Goal: Information Seeking & Learning: Learn about a topic

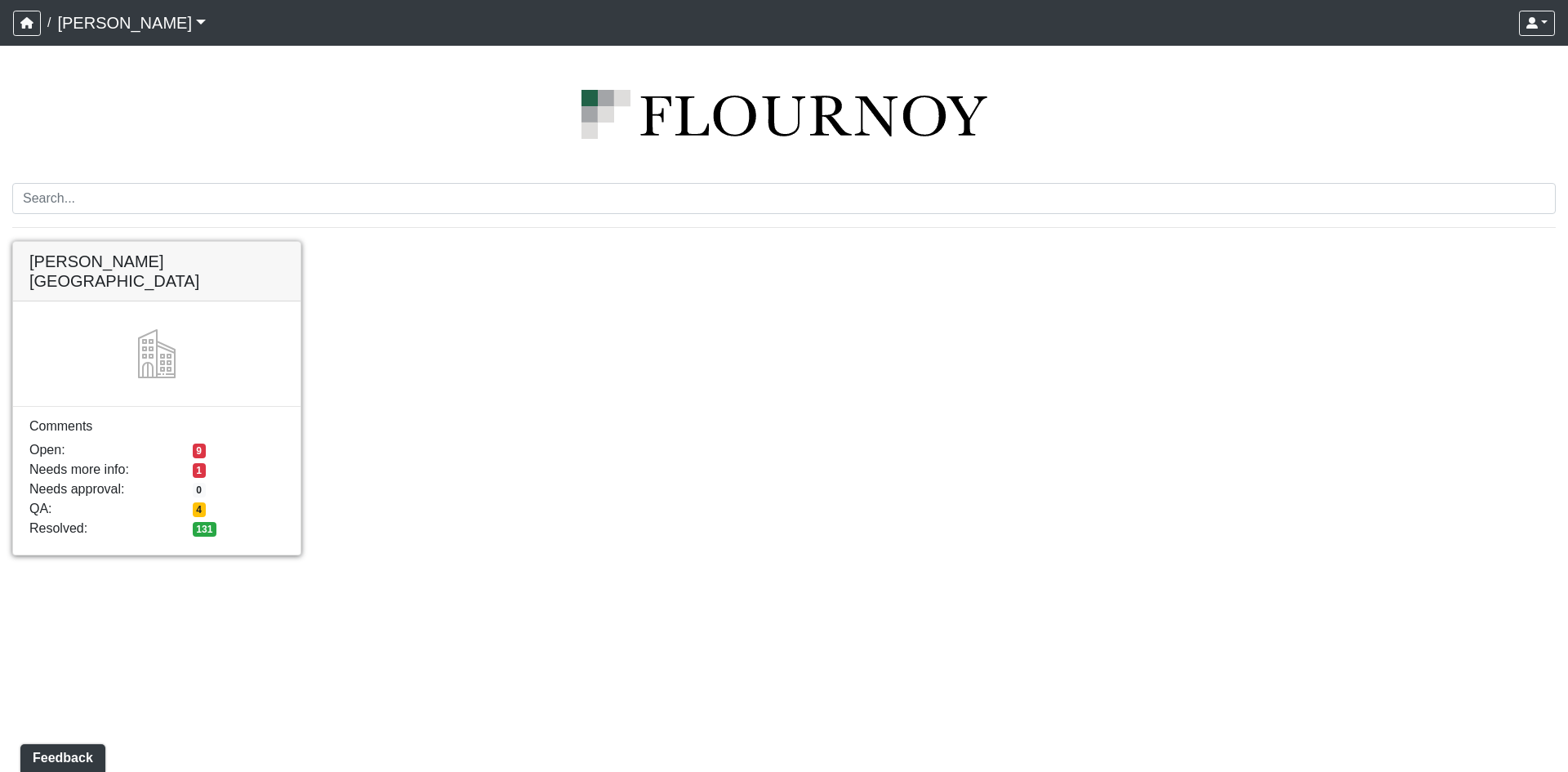
click at [105, 242] on link at bounding box center [156, 242] width 287 height 0
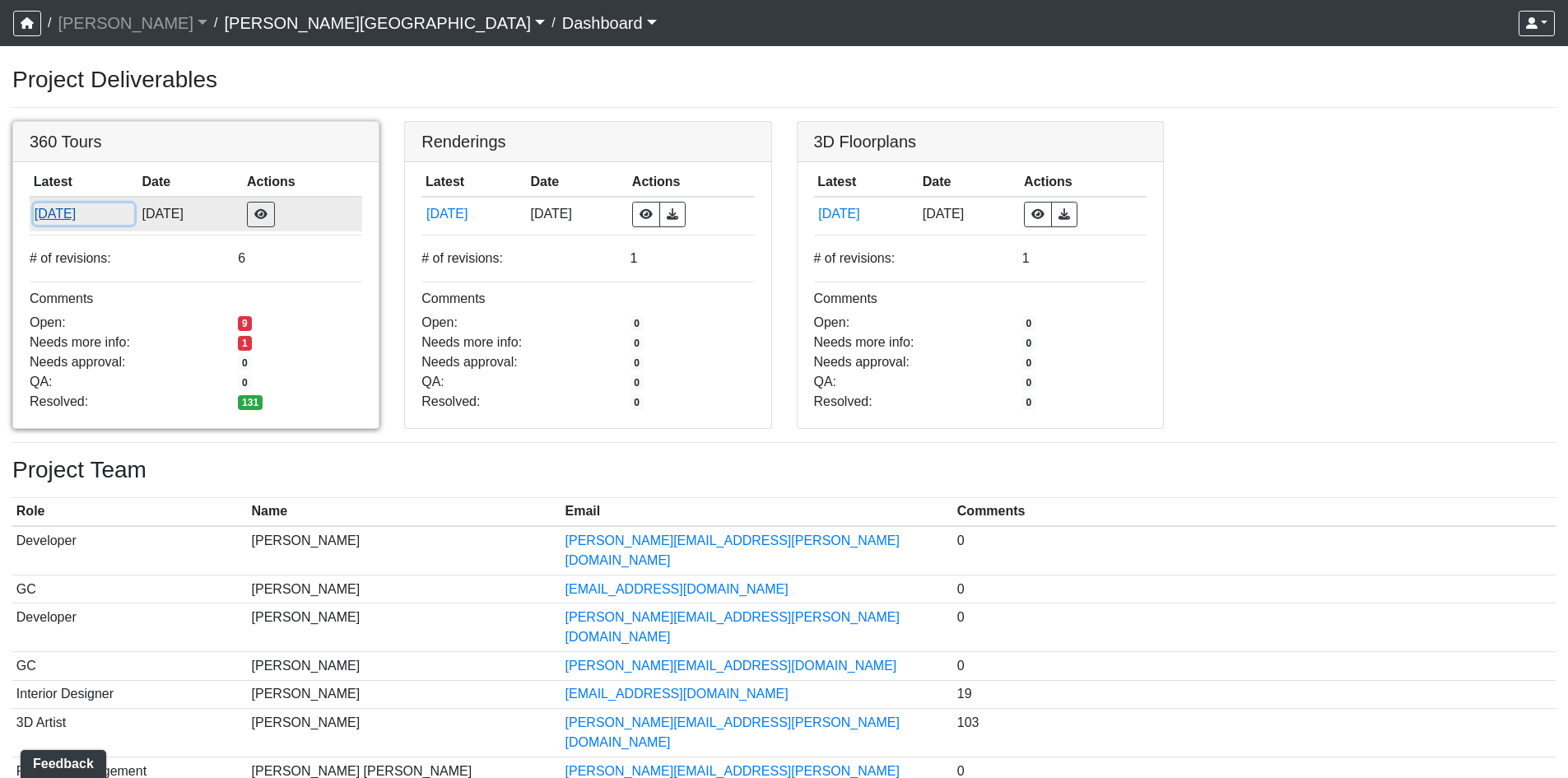
click at [72, 219] on button "8/22/2025" at bounding box center [84, 214] width 100 height 22
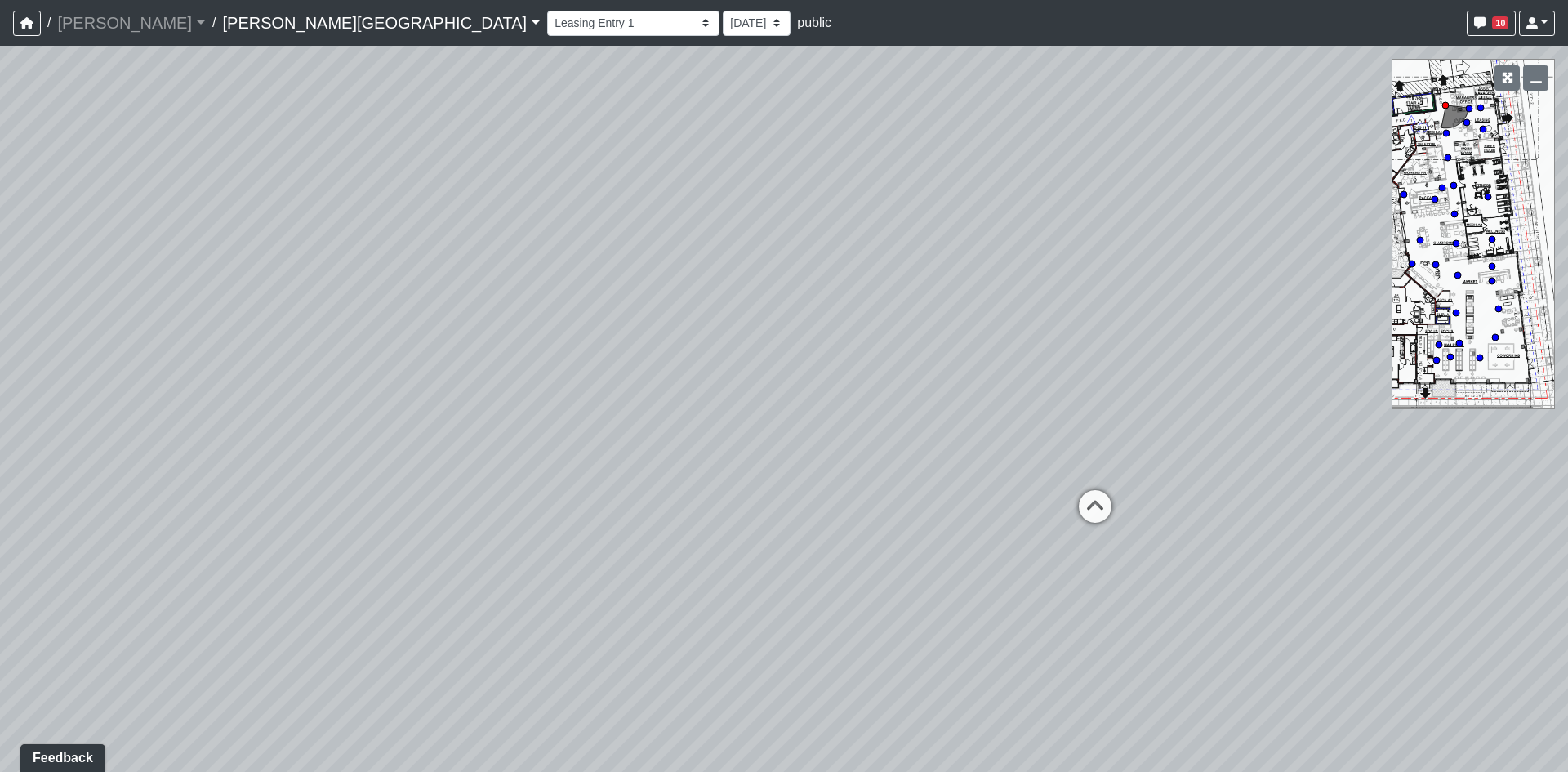
drag, startPoint x: 661, startPoint y: 551, endPoint x: 1082, endPoint y: 416, distance: 442.1
click at [1082, 416] on div "Loading... Coffee Bar" at bounding box center [784, 409] width 1568 height 726
click at [1088, 511] on icon at bounding box center [1096, 514] width 49 height 49
click at [1062, 530] on icon at bounding box center [1069, 546] width 49 height 49
click at [1064, 511] on icon at bounding box center [1054, 511] width 49 height 49
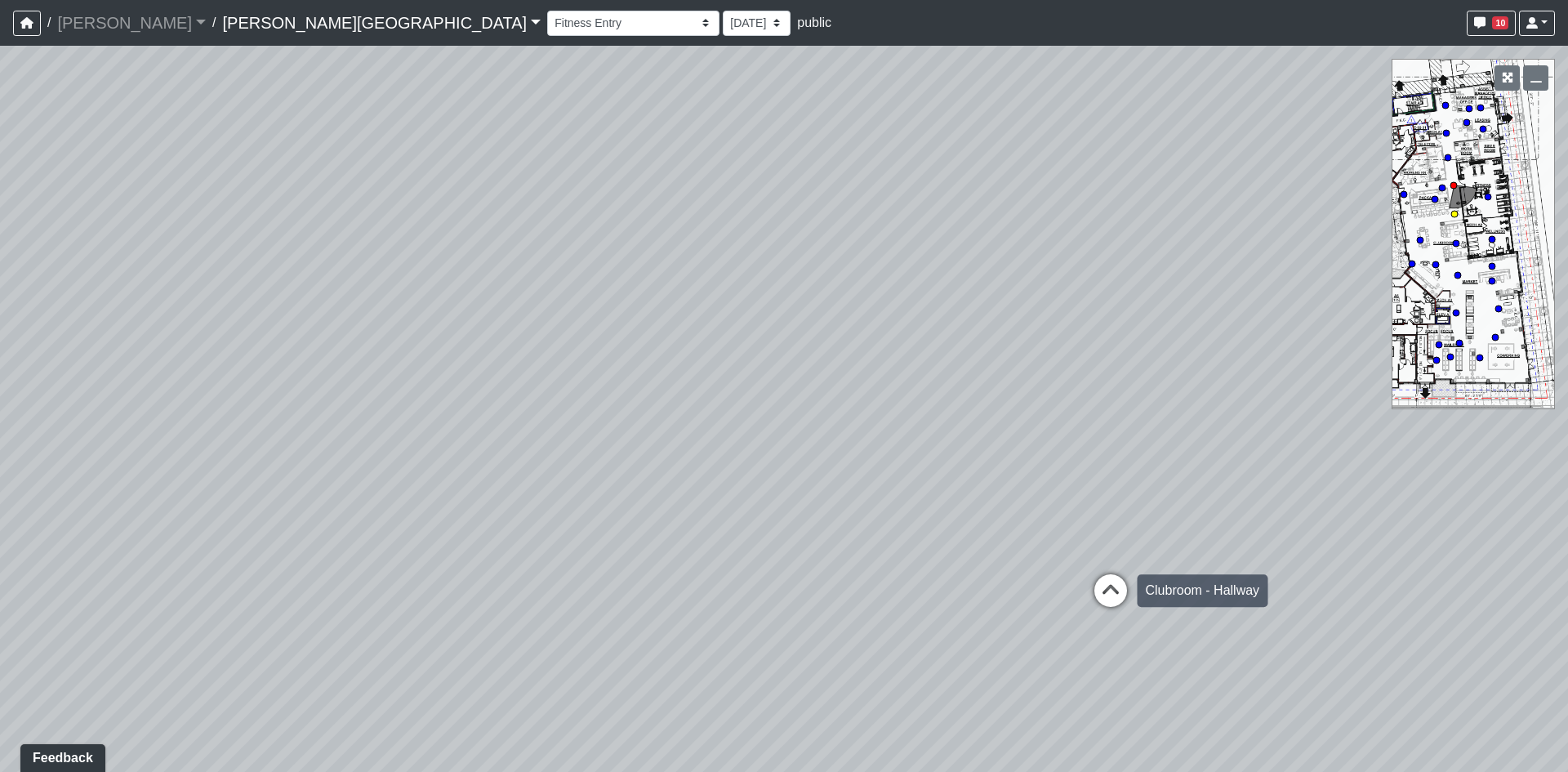
click at [1115, 582] on icon at bounding box center [1111, 598] width 49 height 49
drag, startPoint x: 1186, startPoint y: 499, endPoint x: 762, endPoint y: 511, distance: 424.2
click at [762, 511] on div "Loading... Coffee Bar Loading... Leasing Hallway Loading... Leasing Entry 1 Loa…" at bounding box center [784, 409] width 1568 height 726
click at [1496, 336] on circle at bounding box center [1496, 337] width 7 height 7
drag, startPoint x: 910, startPoint y: 471, endPoint x: 1305, endPoint y: 446, distance: 395.8
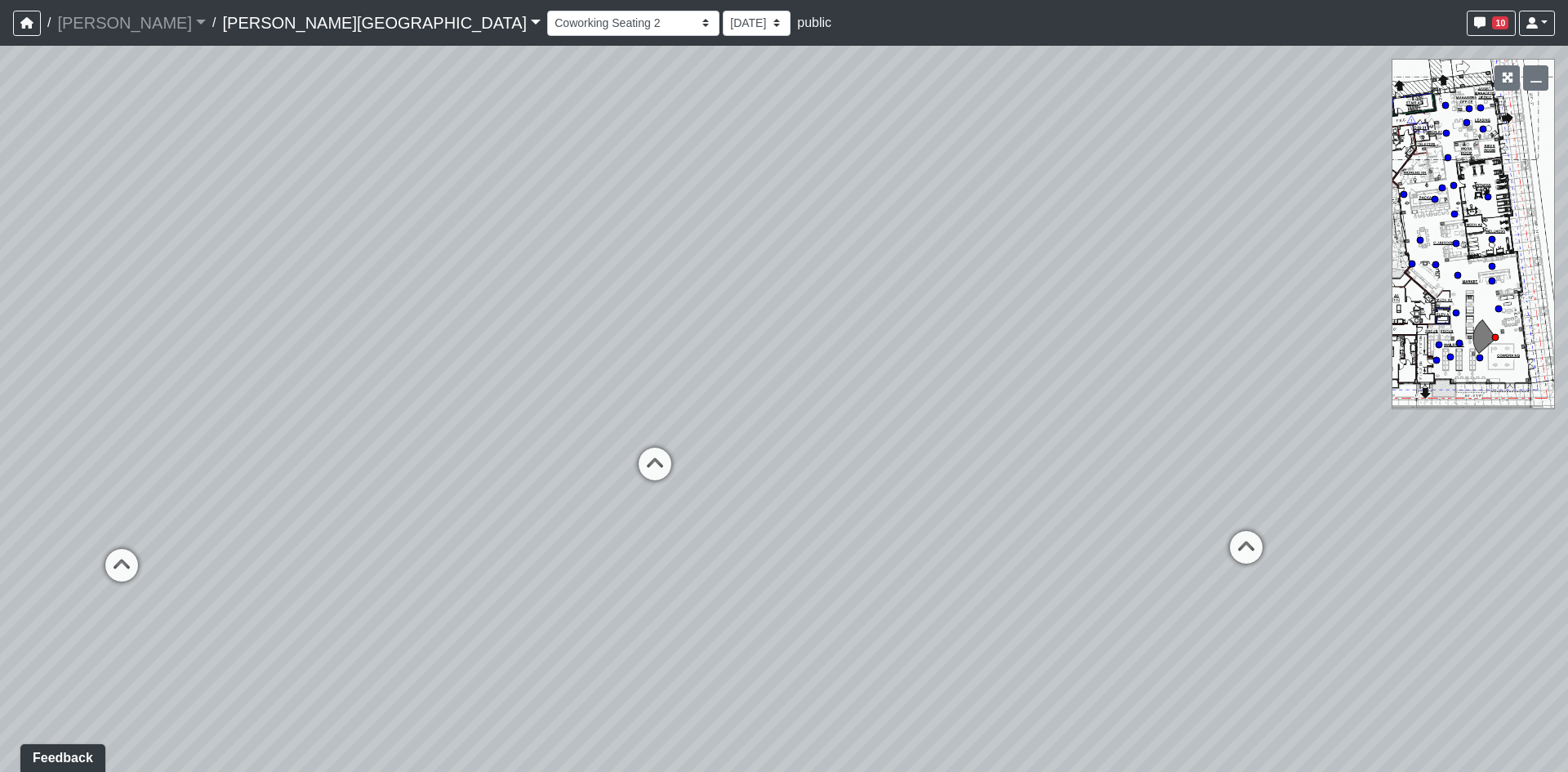
click at [1305, 446] on div "Loading... Coffee Bar Loading... Leasing Hallway Loading... Leasing Entry 1 Loa…" at bounding box center [784, 409] width 1568 height 726
drag, startPoint x: 789, startPoint y: 465, endPoint x: 1097, endPoint y: 477, distance: 308.2
click at [1065, 502] on div "Loading... Coffee Bar Loading... Leasing Hallway Loading... Leasing Entry 1 Loa…" at bounding box center [784, 409] width 1568 height 726
click at [1495, 267] on circle at bounding box center [1492, 266] width 7 height 7
drag, startPoint x: 1179, startPoint y: 487, endPoint x: 577, endPoint y: 520, distance: 602.9
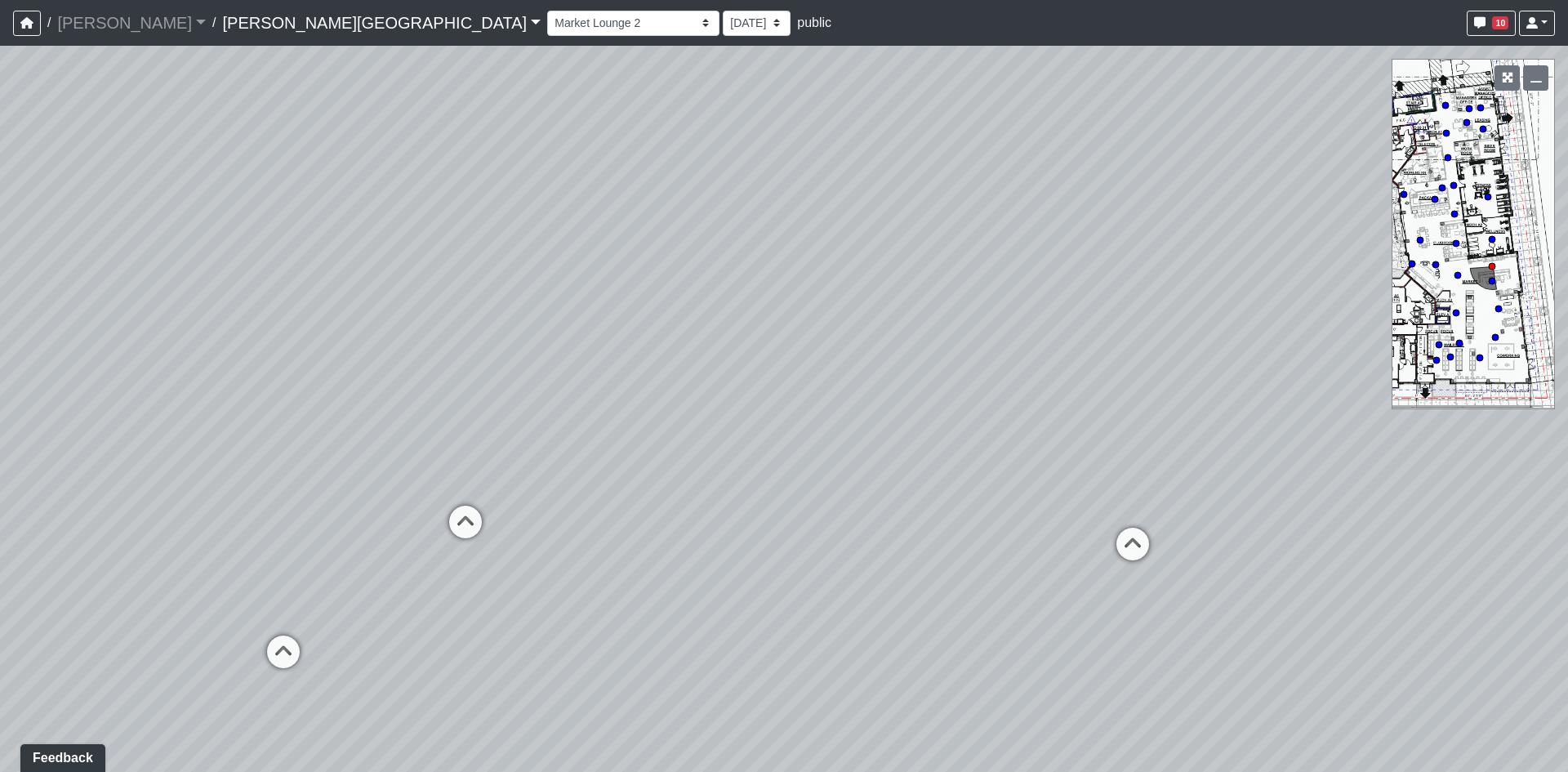
click at [577, 520] on div "Loading... Coffee Bar Loading... Leasing Hallway Loading... Leasing Entry 1 Loa…" at bounding box center [784, 409] width 1568 height 726
click at [547, 27] on select "Hallway Hospitality Bar Package Room Package Room Entry Pool Courtyard Entry 1 …" at bounding box center [633, 23] width 172 height 26
click at [547, 11] on select "Hallway Hospitality Bar Package Room Package Room Entry Pool Courtyard Entry 1 …" at bounding box center [633, 23] width 172 height 26
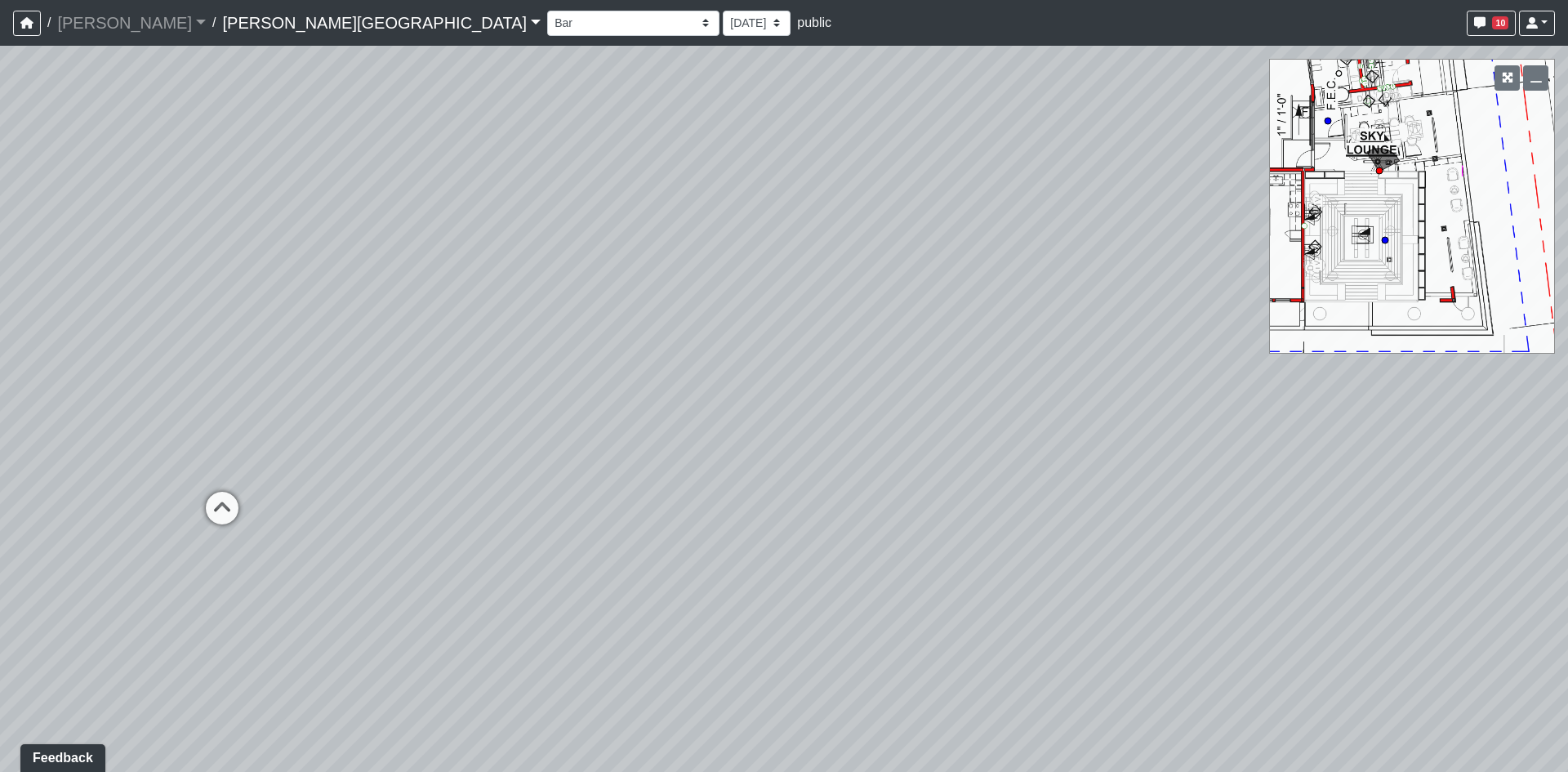
drag, startPoint x: 871, startPoint y: 395, endPoint x: 330, endPoint y: 263, distance: 556.9
click at [345, 265] on div "Loading... Coffee Bar Loading... Leasing Hallway Loading... Leasing Entry 1 Loa…" at bounding box center [784, 409] width 1568 height 726
drag, startPoint x: 943, startPoint y: 370, endPoint x: 317, endPoint y: 393, distance: 626.4
click at [317, 393] on div "Loading... Coffee Bar Loading... Leasing Hallway Loading... Leasing Entry 1 Loa…" at bounding box center [784, 409] width 1568 height 726
drag, startPoint x: 839, startPoint y: 407, endPoint x: 400, endPoint y: 501, distance: 449.0
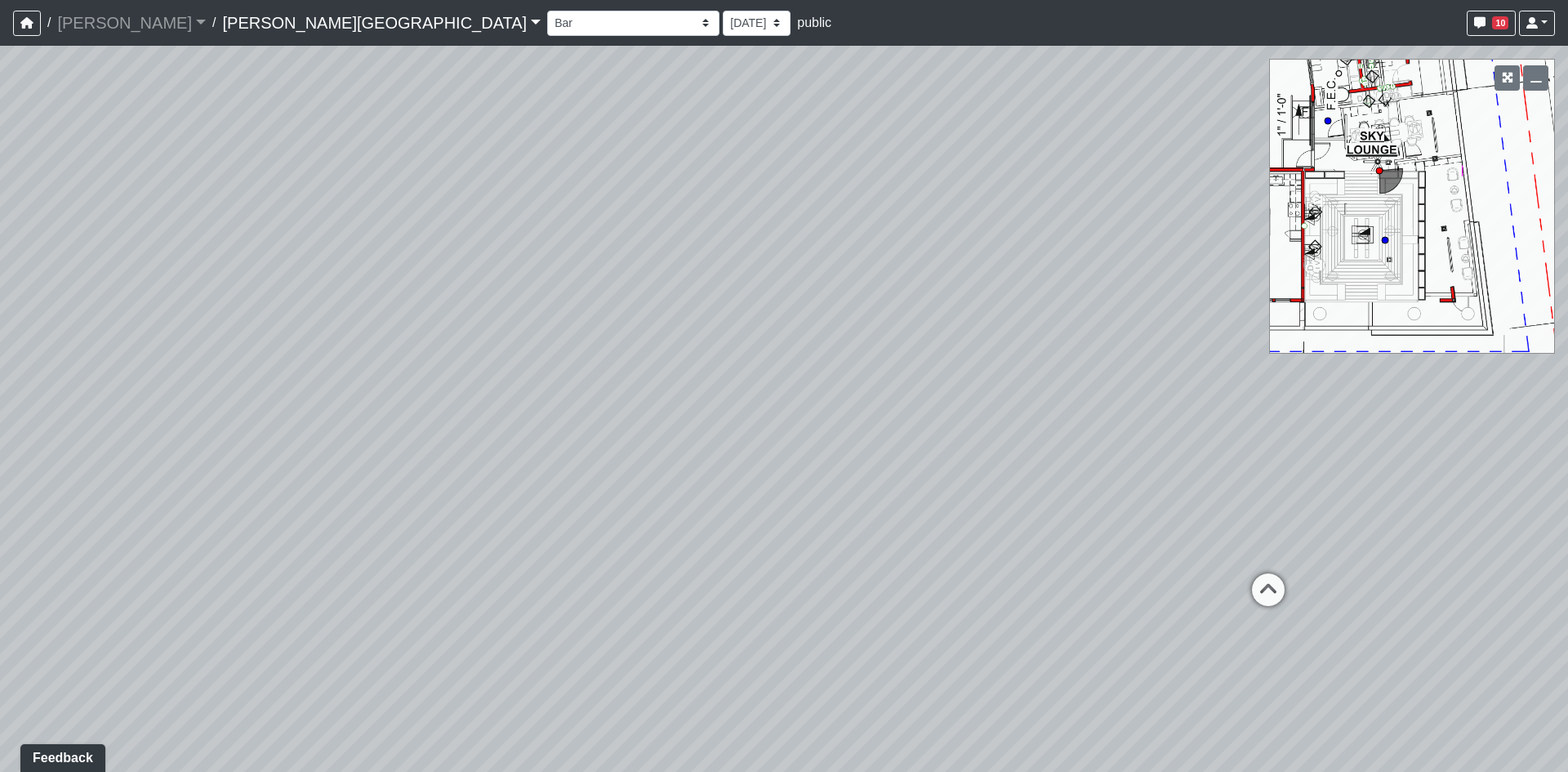
click at [400, 501] on div "Loading... Coffee Bar Loading... Leasing Hallway Loading... Leasing Entry 1 Loa…" at bounding box center [784, 409] width 1568 height 726
click at [1386, 243] on circle at bounding box center [1385, 240] width 7 height 7
drag, startPoint x: 1081, startPoint y: 537, endPoint x: 470, endPoint y: 453, distance: 616.7
click at [473, 453] on div "Loading... Coffee Bar Loading... Leasing Hallway Loading... Leasing Entry 1 Loa…" at bounding box center [784, 409] width 1568 height 726
drag, startPoint x: 965, startPoint y: 519, endPoint x: 541, endPoint y: 524, distance: 424.0
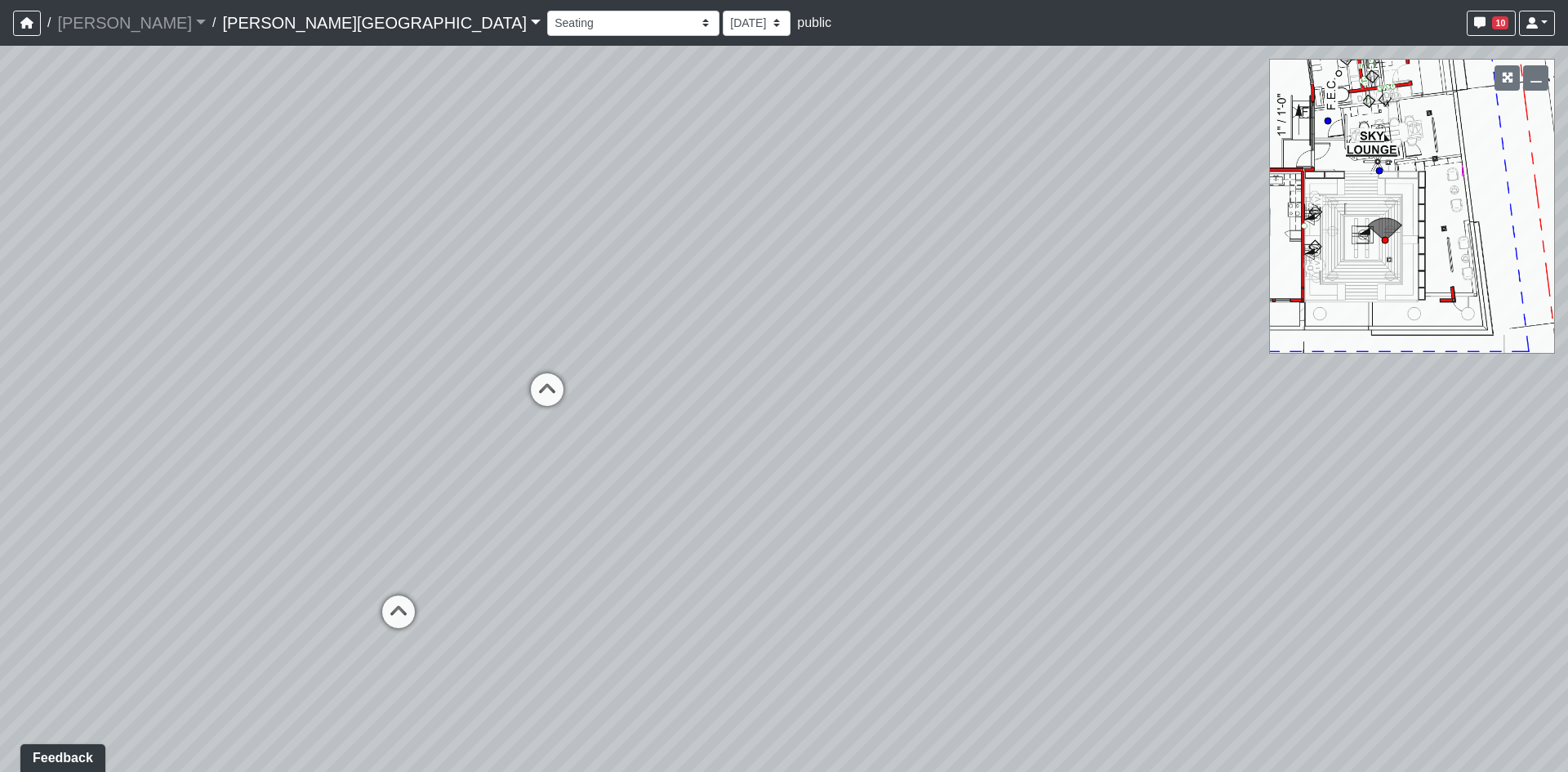
click at [541, 524] on div "Loading... Coffee Bar Loading... Leasing Hallway Loading... Leasing Entry 1 Loa…" at bounding box center [784, 409] width 1568 height 726
drag, startPoint x: 898, startPoint y: 514, endPoint x: 216, endPoint y: 519, distance: 682.0
click at [235, 531] on div "Loading... Coffee Bar Loading... Leasing Hallway Loading... Leasing Entry 1 Loa…" at bounding box center [784, 409] width 1568 height 726
drag, startPoint x: 1066, startPoint y: 421, endPoint x: 353, endPoint y: 485, distance: 715.9
click at [353, 487] on div "Loading... Coffee Bar Loading... Leasing Hallway Loading... Leasing Entry 1 Loa…" at bounding box center [784, 409] width 1568 height 726
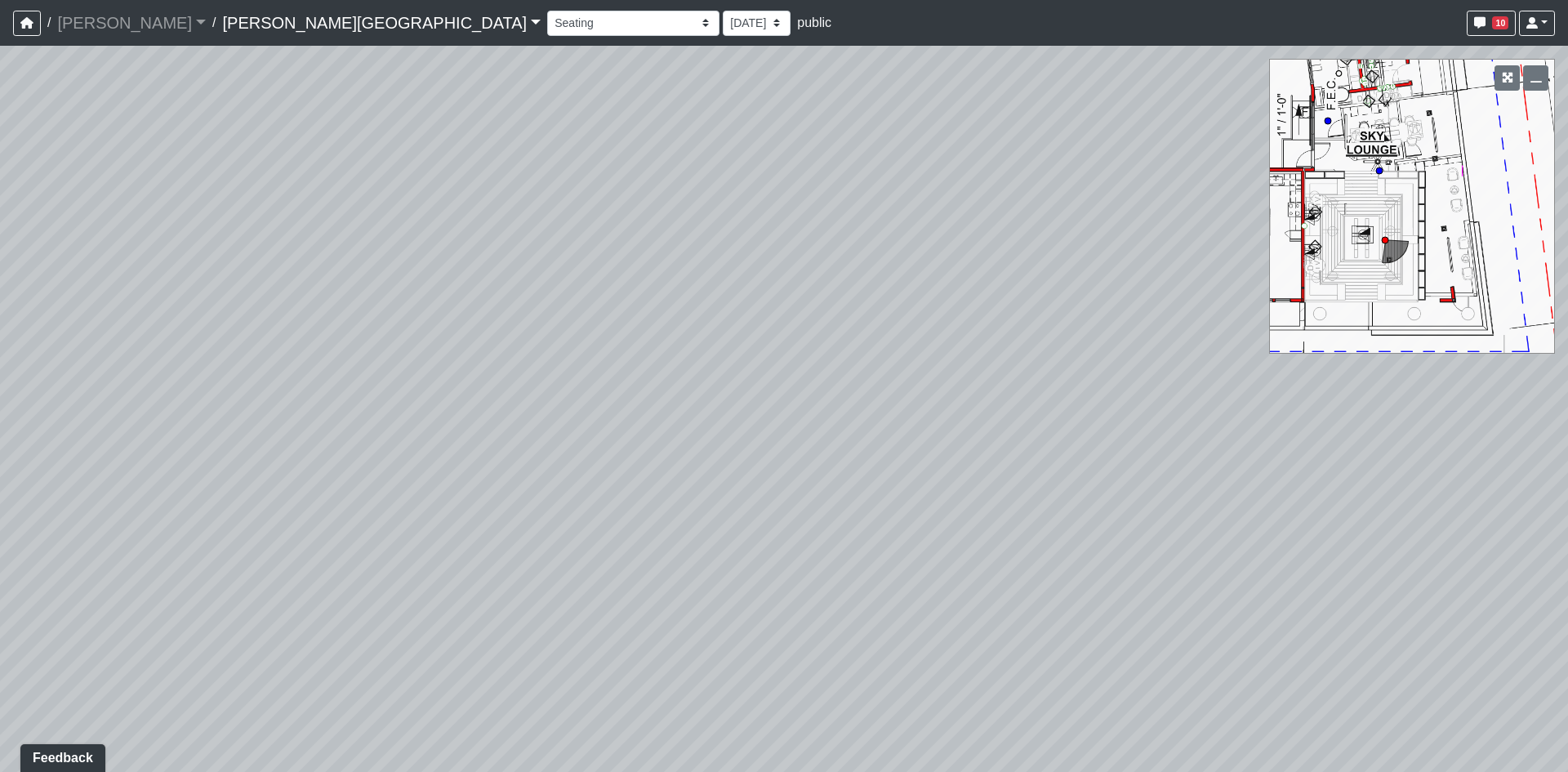
drag, startPoint x: 680, startPoint y: 415, endPoint x: 751, endPoint y: 559, distance: 160.6
click at [751, 559] on div "Loading... Coffee Bar Loading... Leasing Hallway Loading... Leasing Entry 1 Loa…" at bounding box center [784, 409] width 1568 height 726
click at [1331, 119] on circle at bounding box center [1328, 121] width 7 height 7
drag, startPoint x: 979, startPoint y: 500, endPoint x: 668, endPoint y: 469, distance: 312.5
click at [668, 469] on div "Loading... Coffee Bar Loading... Leasing Hallway Loading... Leasing Entry 1 Loa…" at bounding box center [784, 409] width 1568 height 726
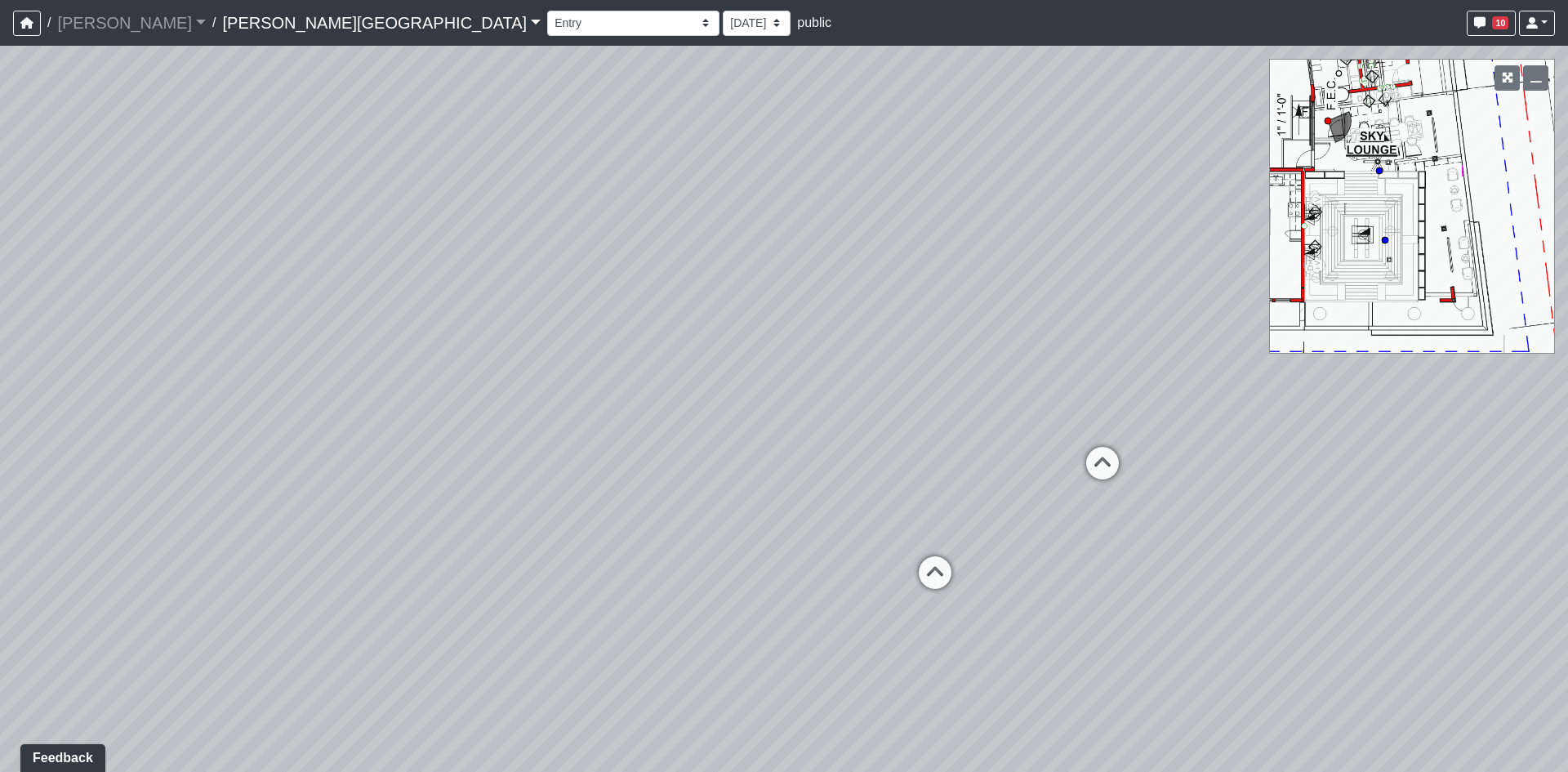
drag, startPoint x: 660, startPoint y: 466, endPoint x: 831, endPoint y: 488, distance: 172.4
click at [831, 488] on div "Loading... Coffee Bar Loading... Leasing Hallway Loading... Leasing Entry 1 Loa…" at bounding box center [784, 409] width 1568 height 726
drag, startPoint x: 973, startPoint y: 520, endPoint x: 442, endPoint y: 488, distance: 532.0
click at [442, 488] on div "Loading... Coffee Bar Loading... Leasing Hallway Loading... Leasing Entry 1 Loa…" at bounding box center [784, 409] width 1568 height 726
select select "gyx31D7RvGdwkULgNvdQBo"
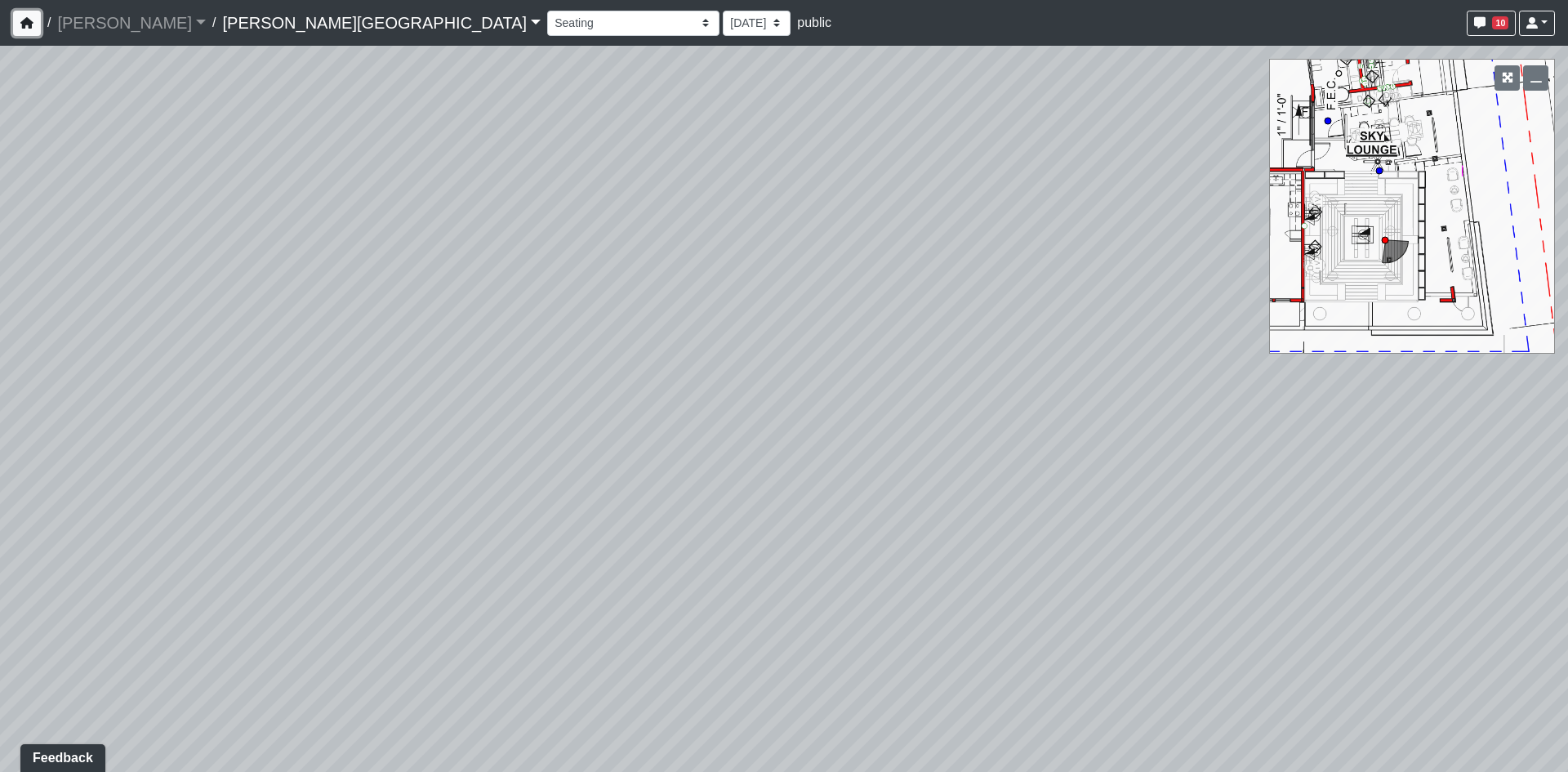
click at [30, 17] on icon "button" at bounding box center [27, 23] width 13 height 12
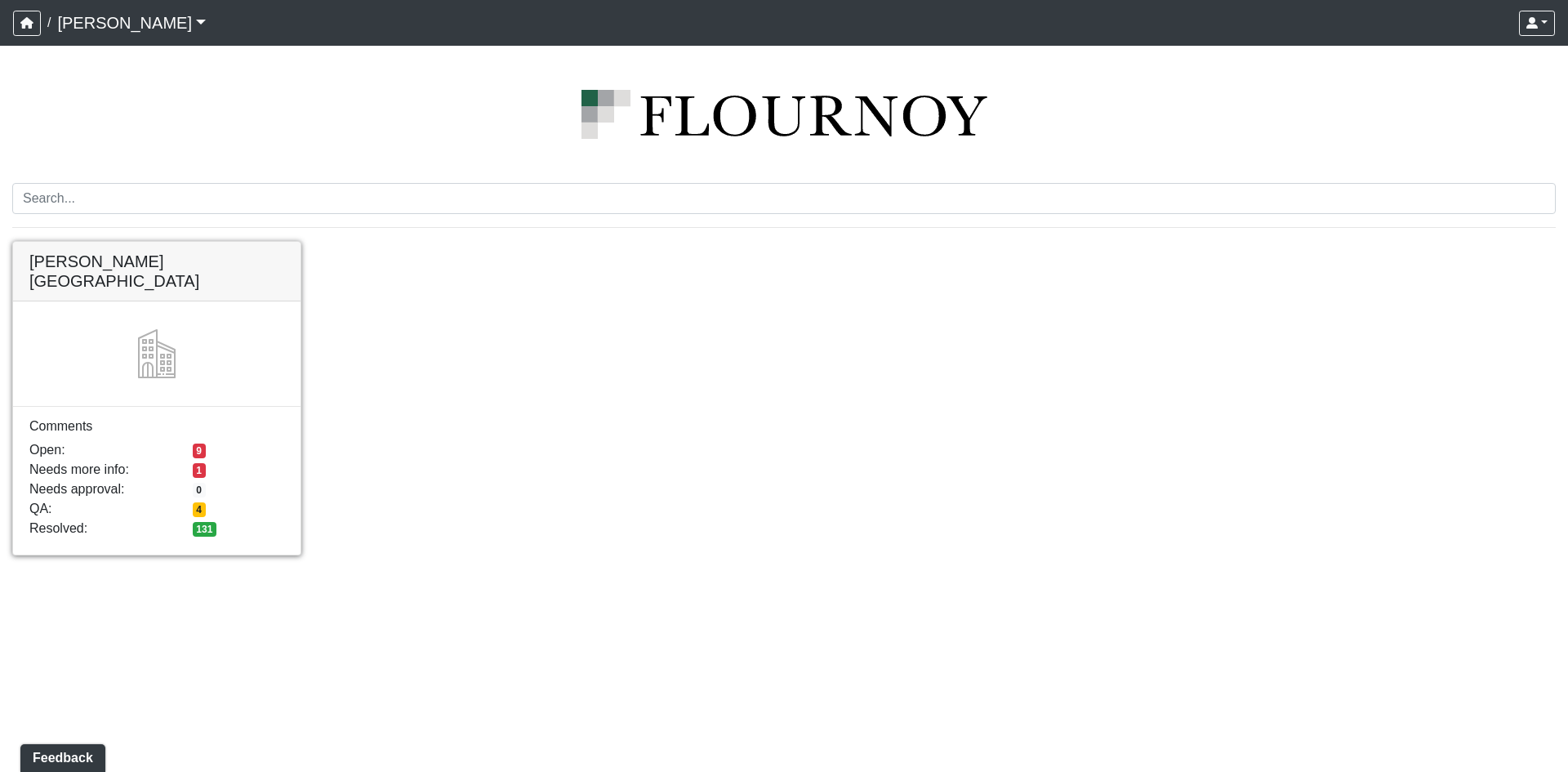
click at [156, 242] on link at bounding box center [156, 242] width 287 height 0
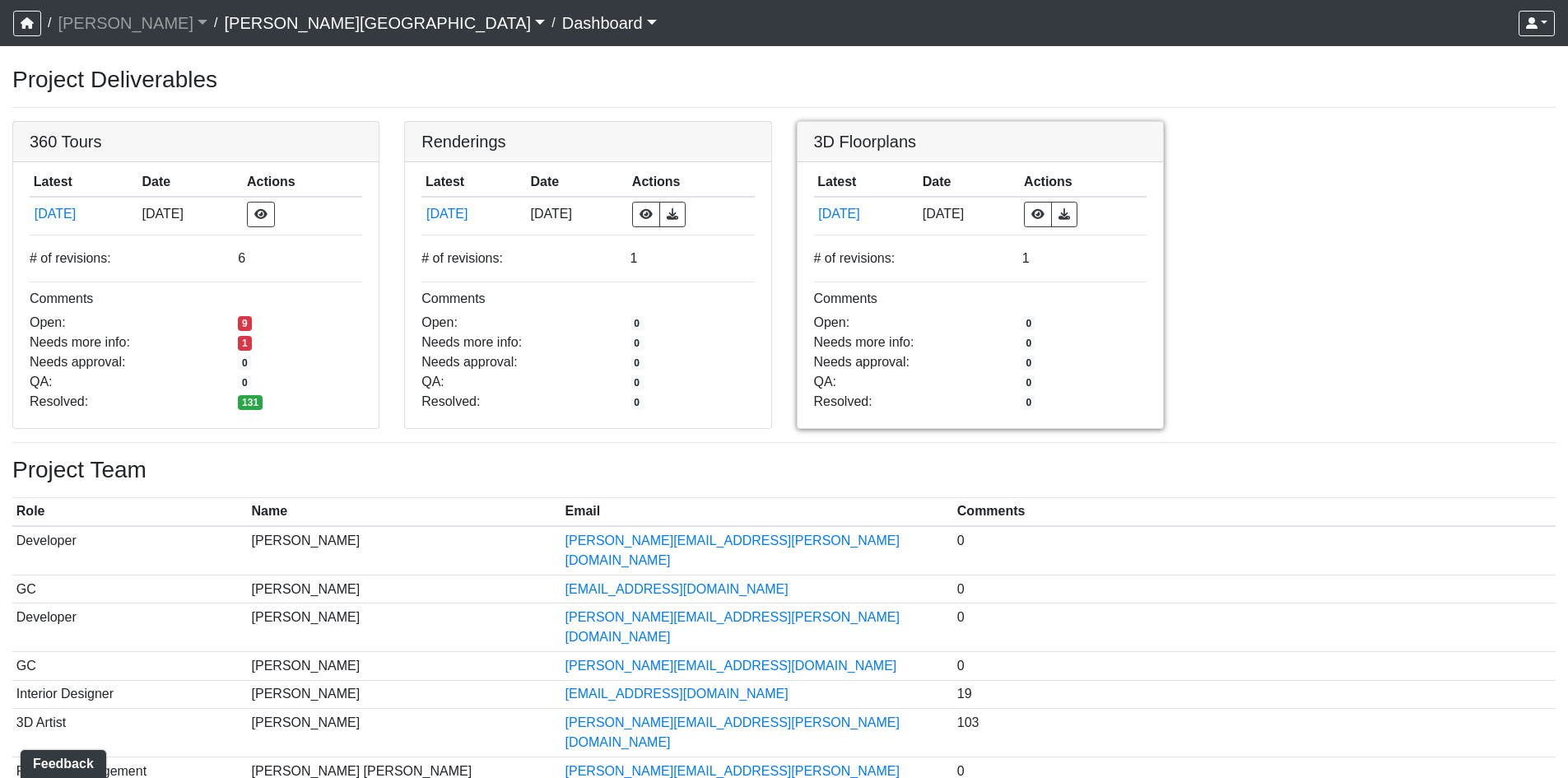
click at [898, 122] on link at bounding box center [980, 122] width 366 height 0
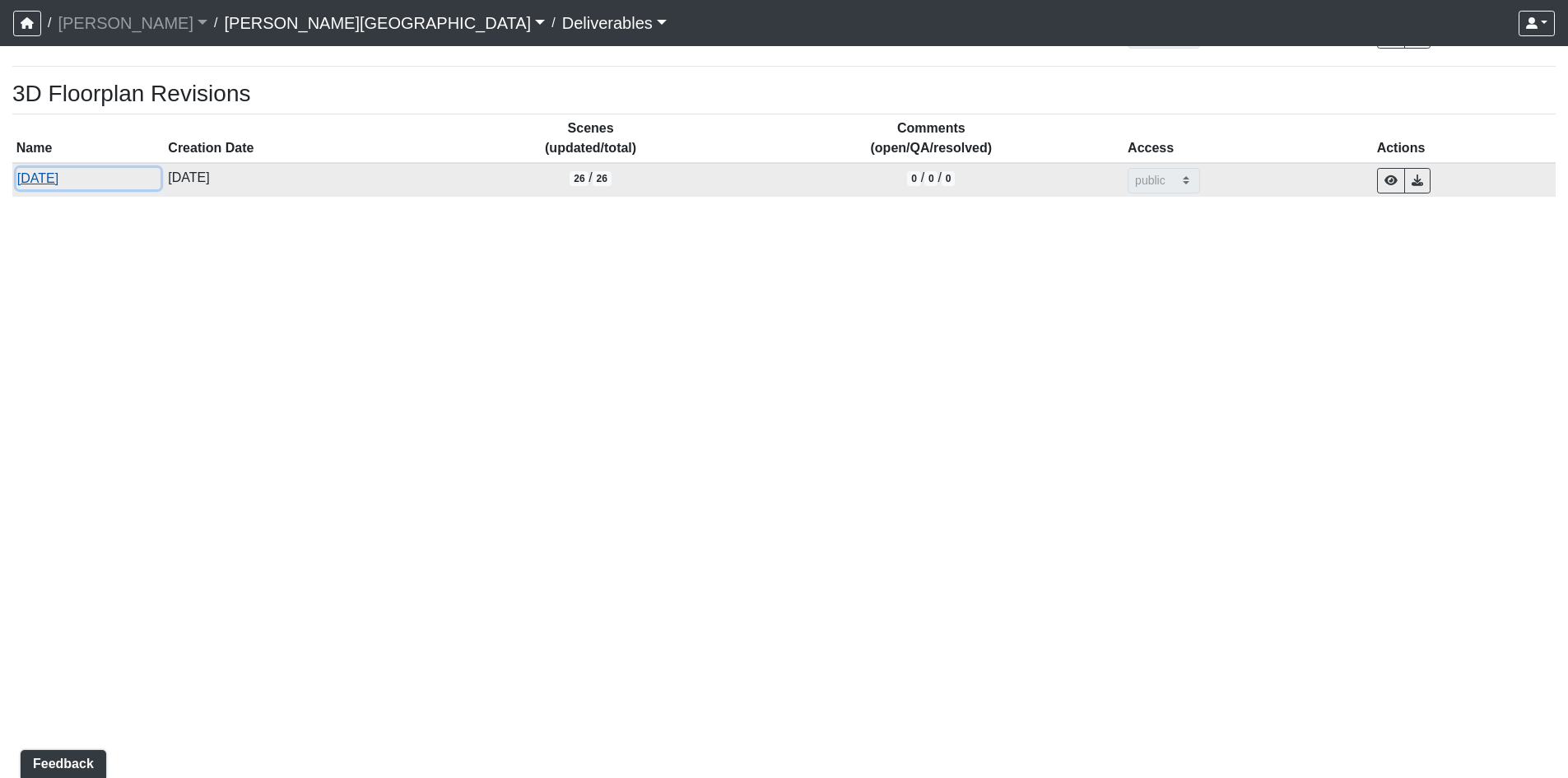
click at [46, 179] on button "6/20/2025" at bounding box center [89, 178] width 144 height 22
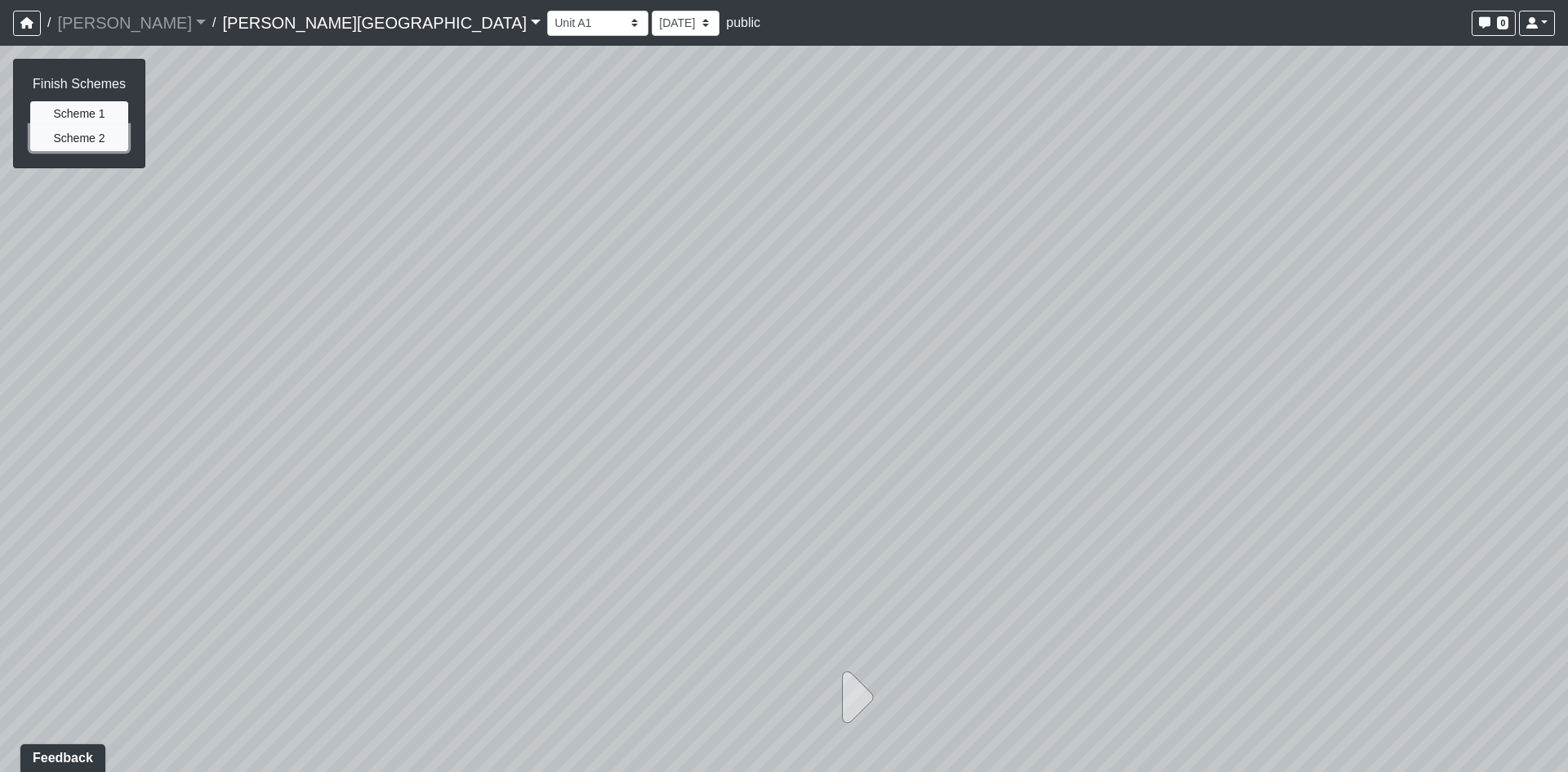
click at [65, 140] on button "Scheme 2" at bounding box center [79, 138] width 98 height 26
click at [88, 119] on button "Scheme 1" at bounding box center [79, 114] width 98 height 26
click at [806, 350] on div at bounding box center [784, 409] width 1568 height 726
drag, startPoint x: 806, startPoint y: 370, endPoint x: 793, endPoint y: 348, distance: 25.6
click at [796, 346] on div at bounding box center [784, 409] width 1568 height 726
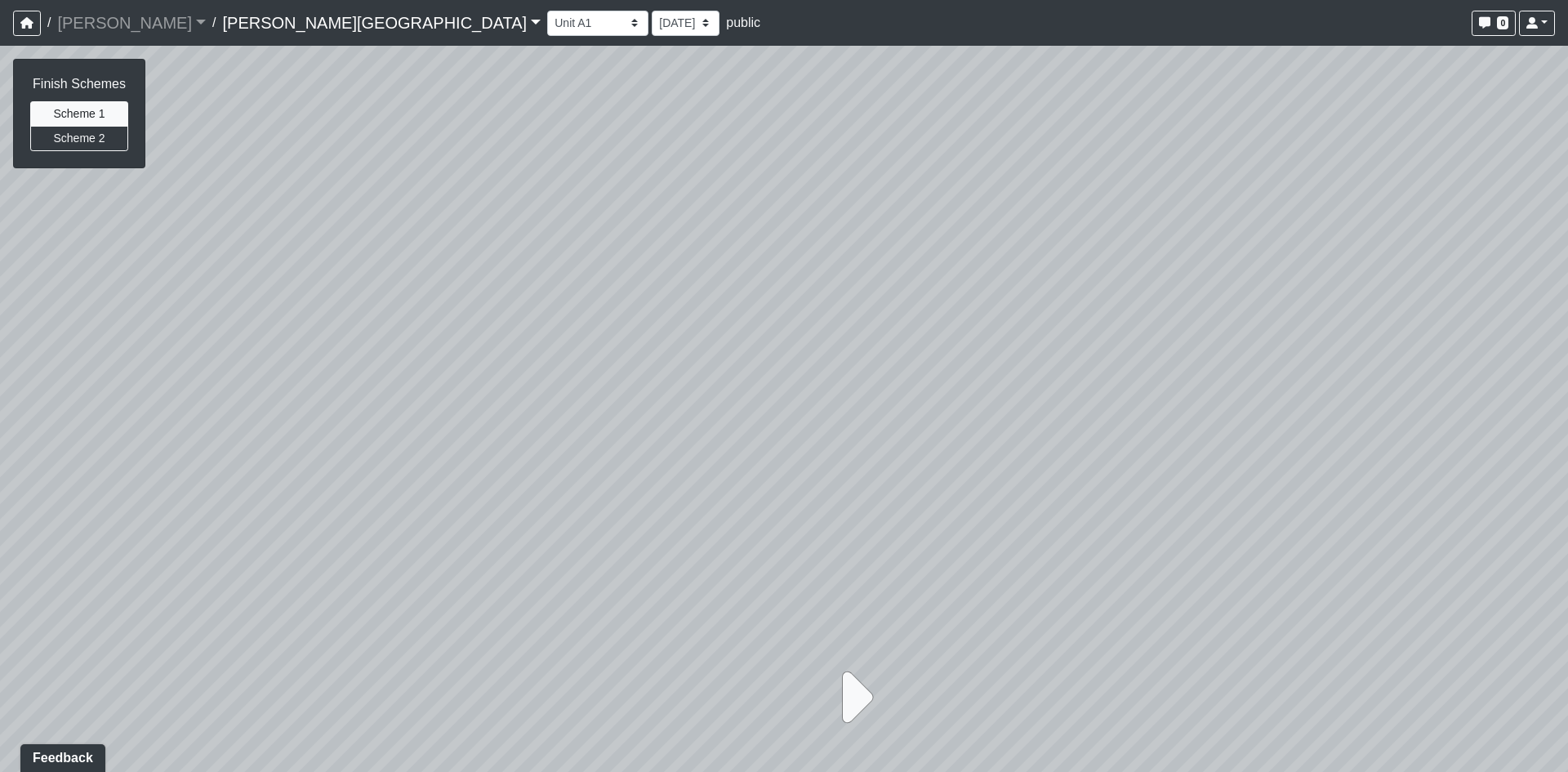
click at [849, 708] on icon at bounding box center [853, 697] width 41 height 81
click at [856, 708] on icon at bounding box center [853, 697] width 41 height 81
click at [700, 697] on icon at bounding box center [715, 697] width 41 height 81
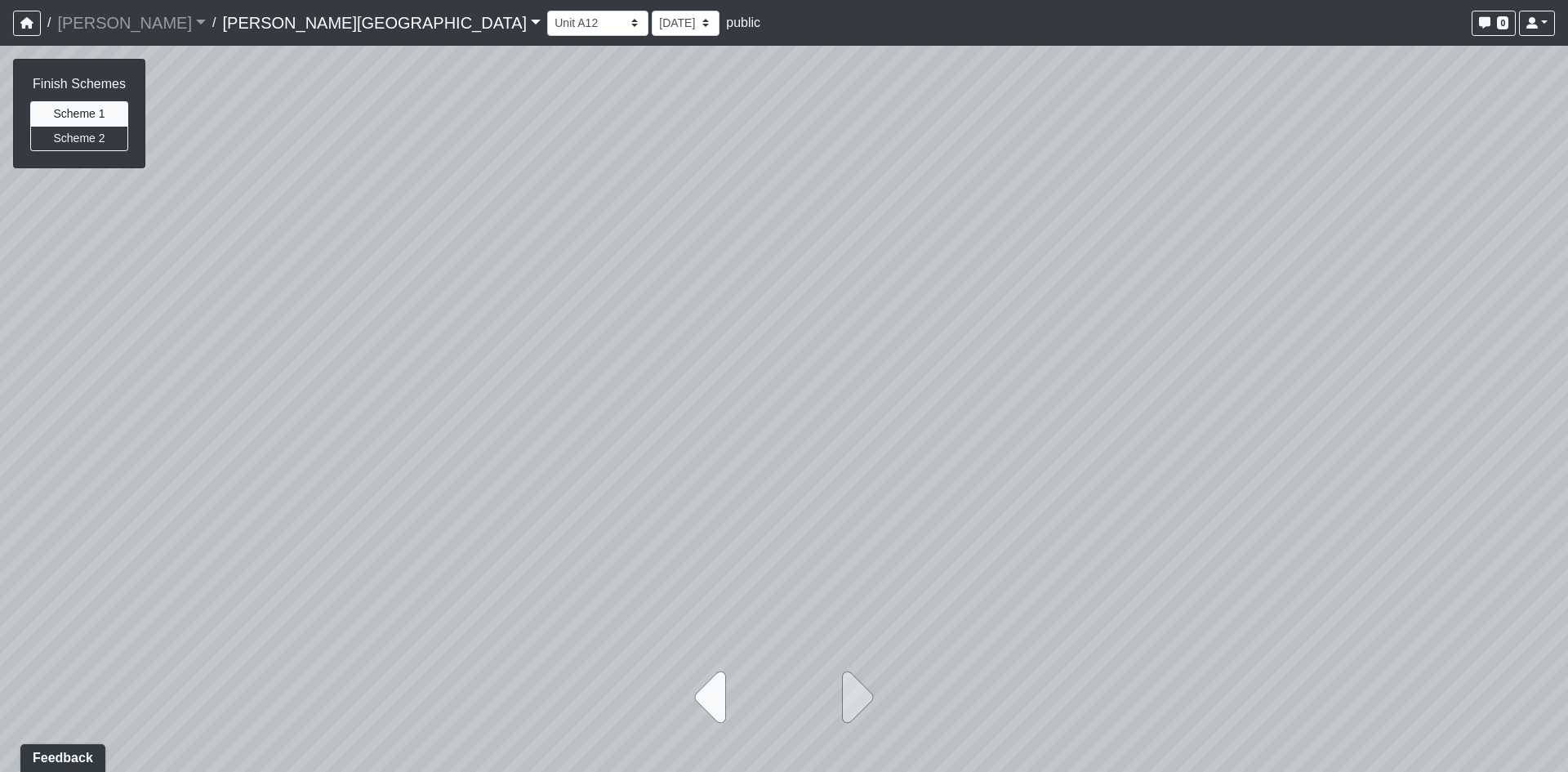
click at [700, 697] on icon at bounding box center [715, 697] width 41 height 81
select select "akkzVgoiYpNurUdq9ETKBb"
click at [21, 30] on button "button" at bounding box center [27, 23] width 28 height 26
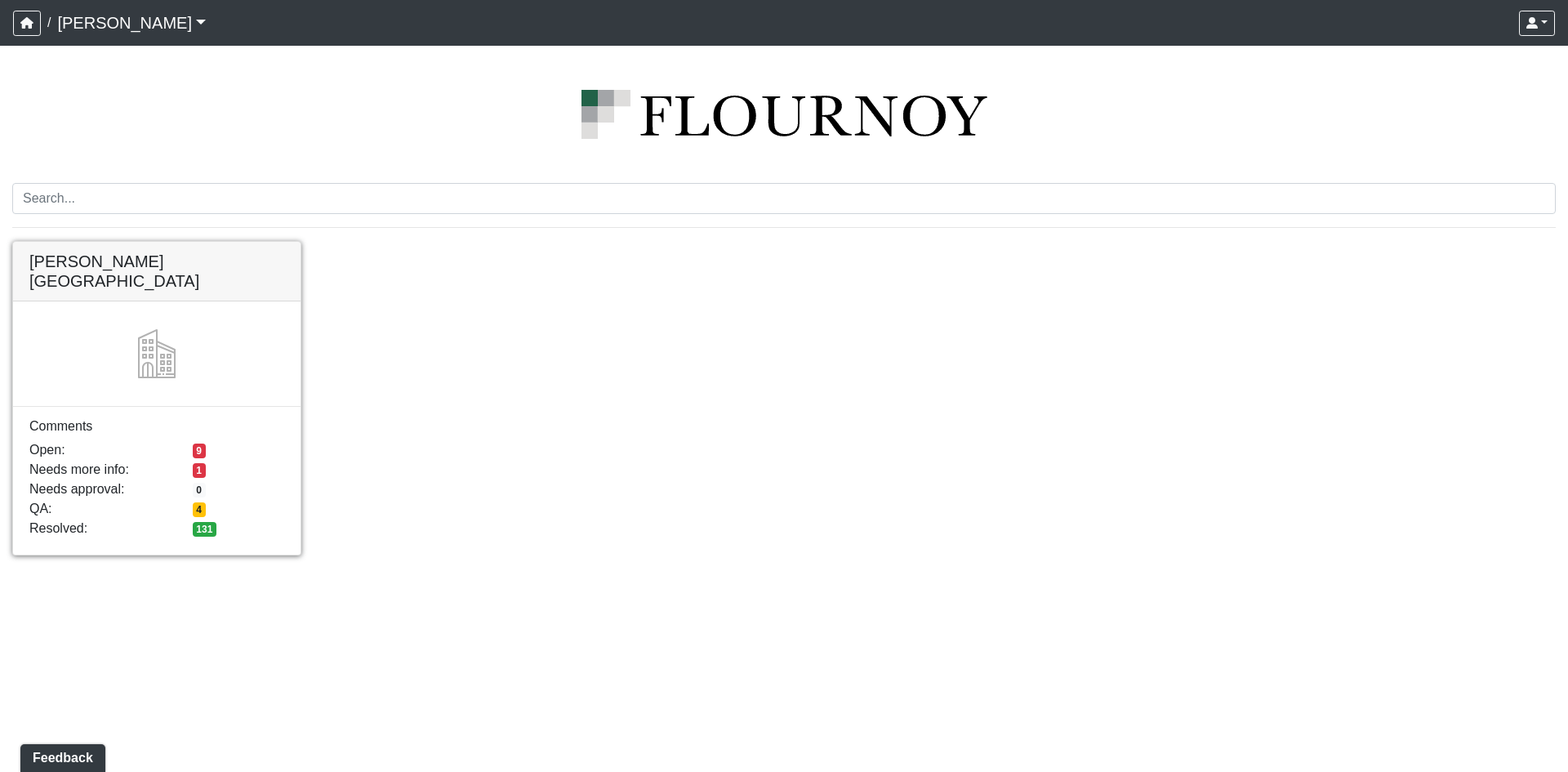
click at [126, 242] on link at bounding box center [156, 242] width 287 height 0
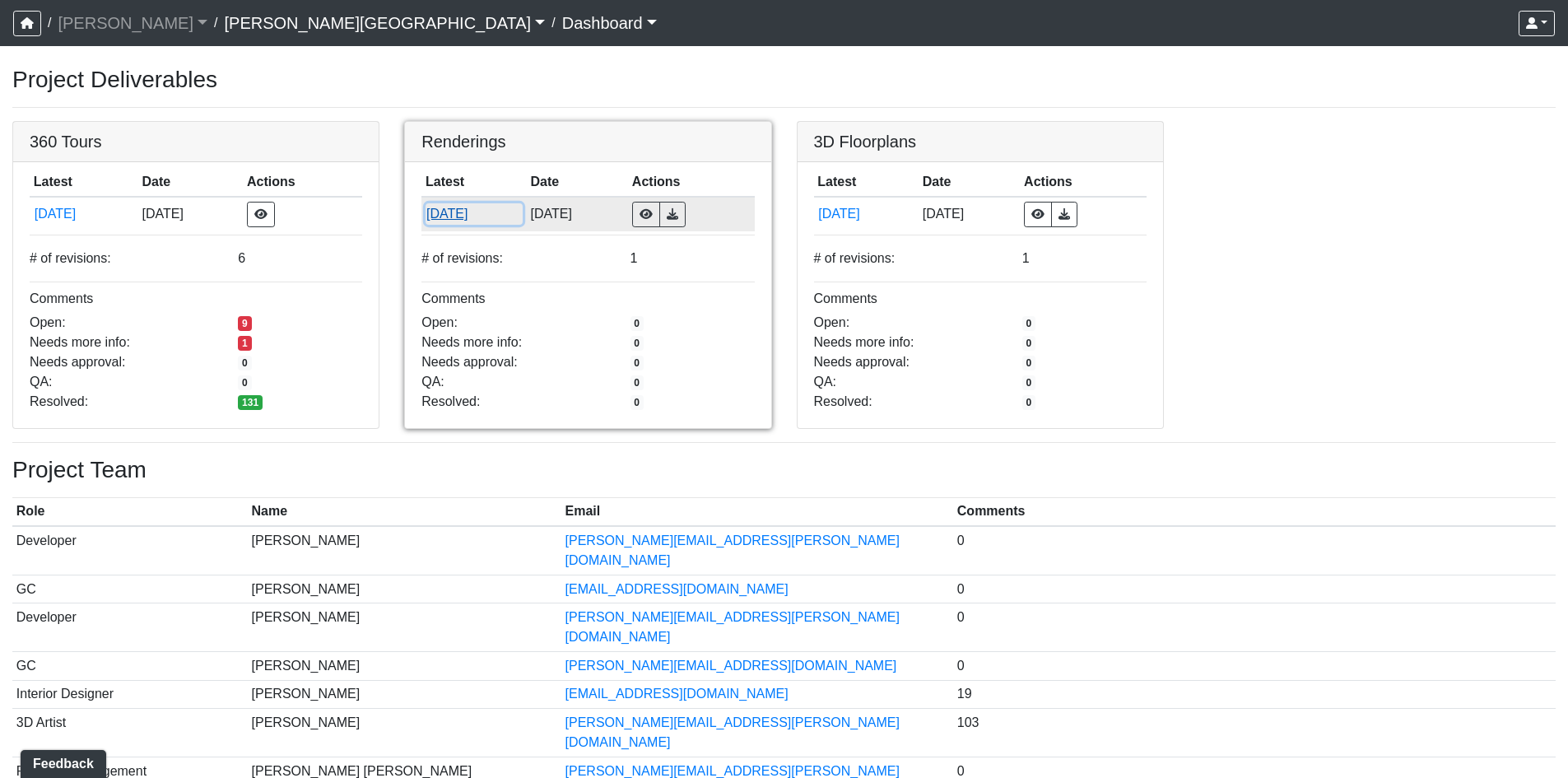
click at [470, 221] on button "[DATE]" at bounding box center [474, 214] width 97 height 22
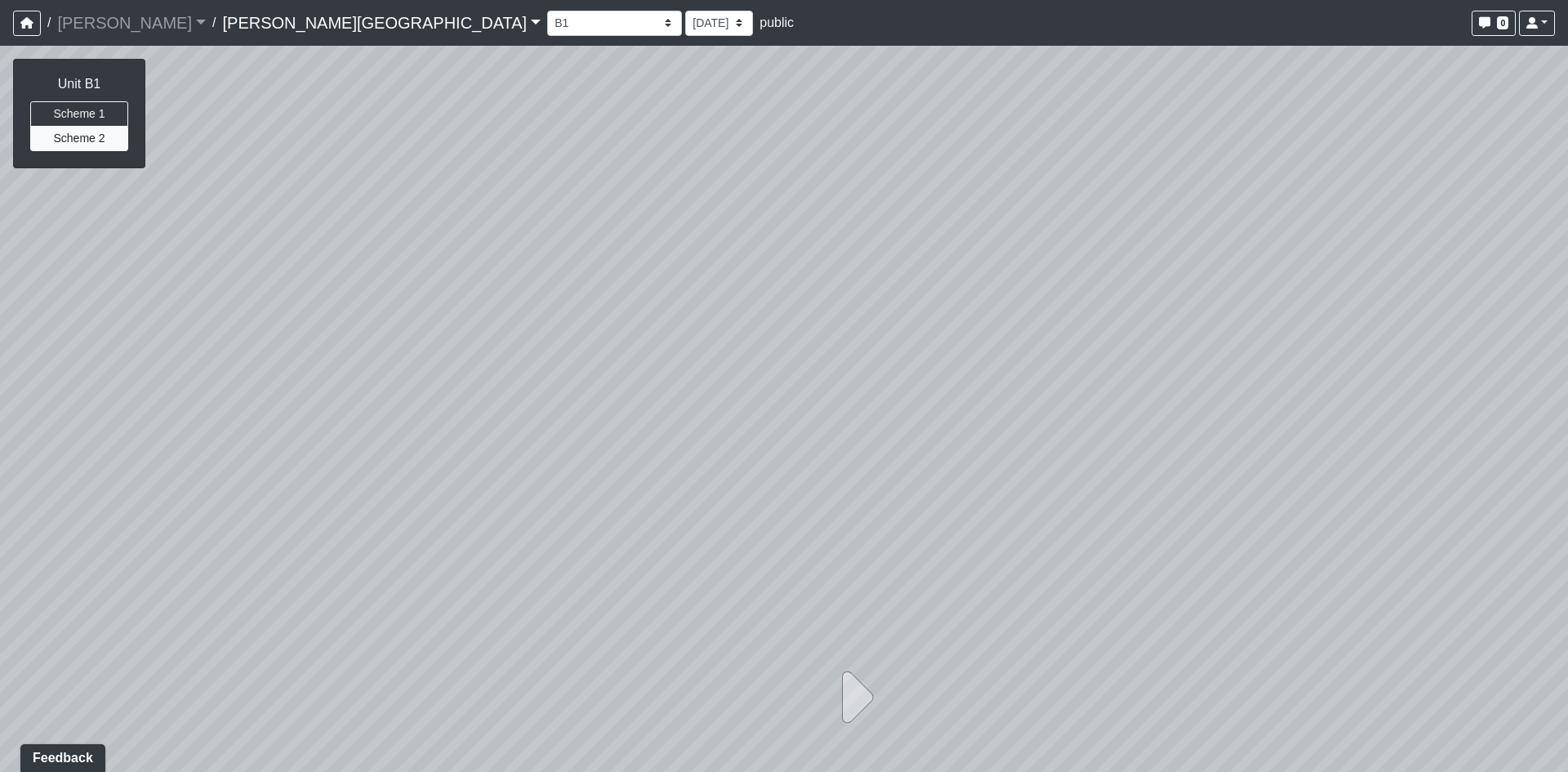
drag, startPoint x: 808, startPoint y: 468, endPoint x: 1235, endPoint y: 359, distance: 440.7
click at [1235, 359] on div at bounding box center [784, 409] width 1568 height 726
drag, startPoint x: 1193, startPoint y: 387, endPoint x: 636, endPoint y: 429, distance: 558.6
click at [635, 429] on div at bounding box center [784, 409] width 1568 height 726
click at [858, 704] on icon at bounding box center [853, 697] width 41 height 81
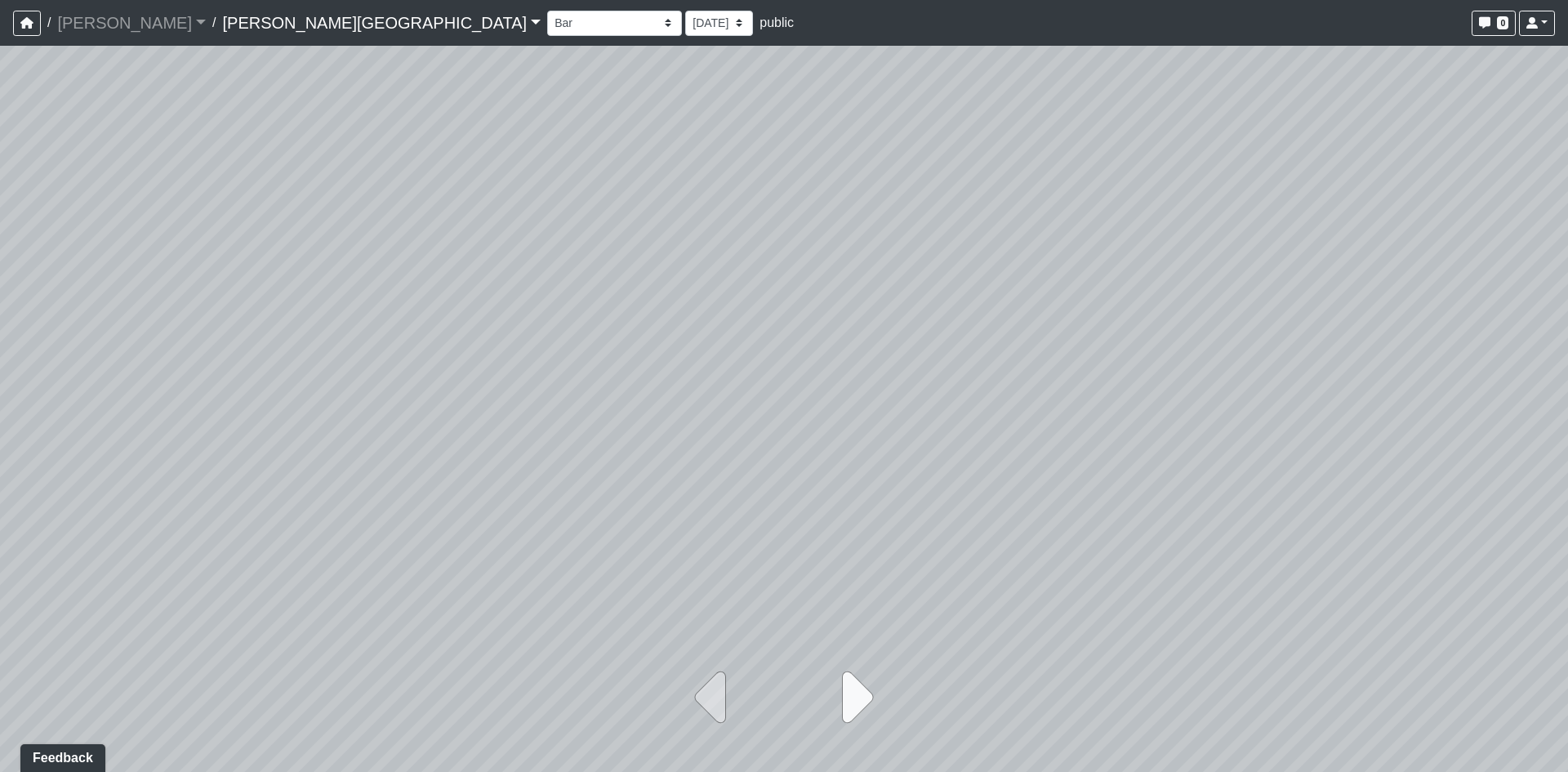
click at [867, 705] on icon at bounding box center [853, 697] width 41 height 81
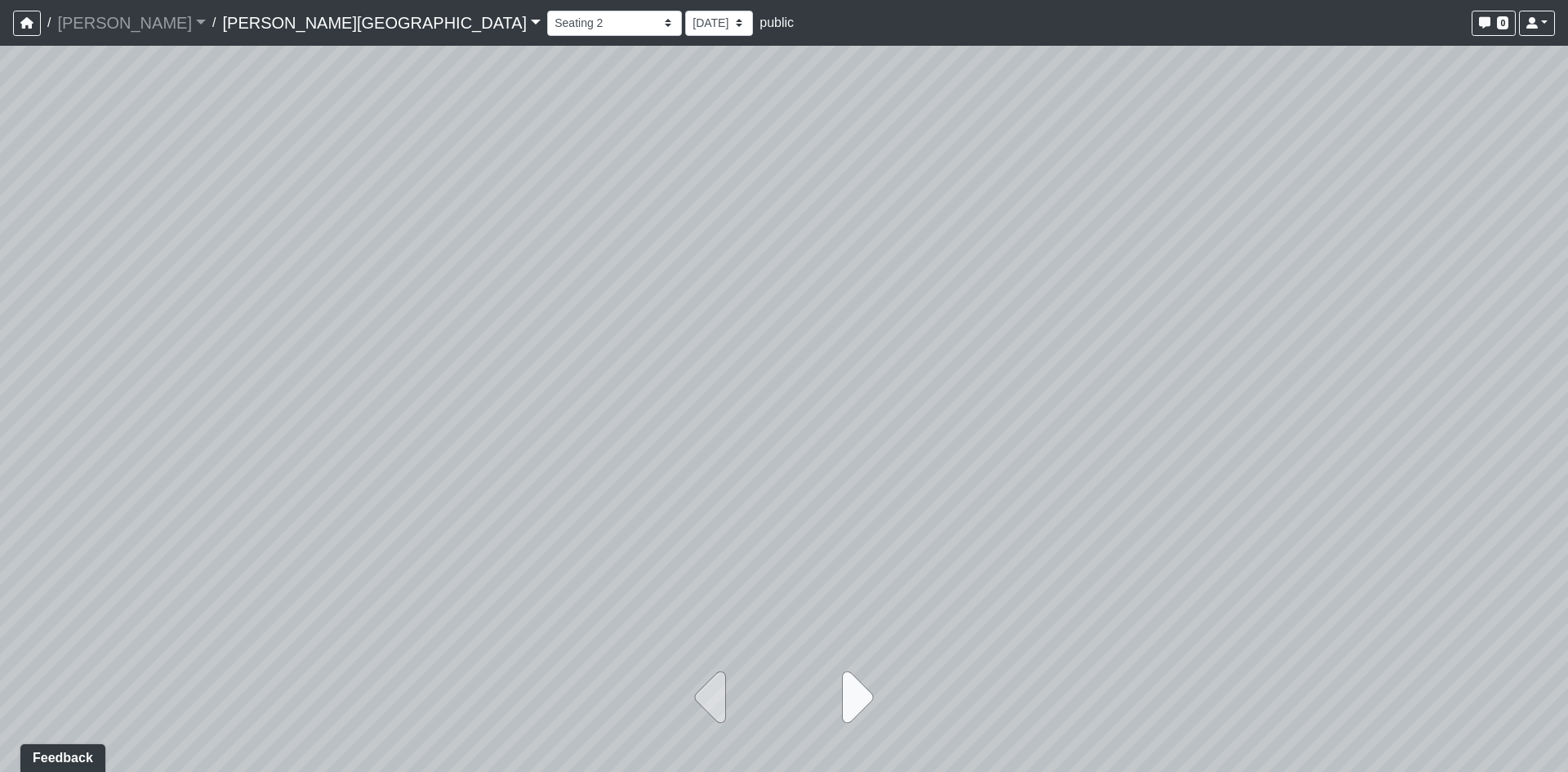
click at [867, 705] on icon at bounding box center [853, 697] width 41 height 81
click at [700, 704] on icon at bounding box center [715, 697] width 41 height 81
click at [709, 703] on icon at bounding box center [715, 697] width 41 height 81
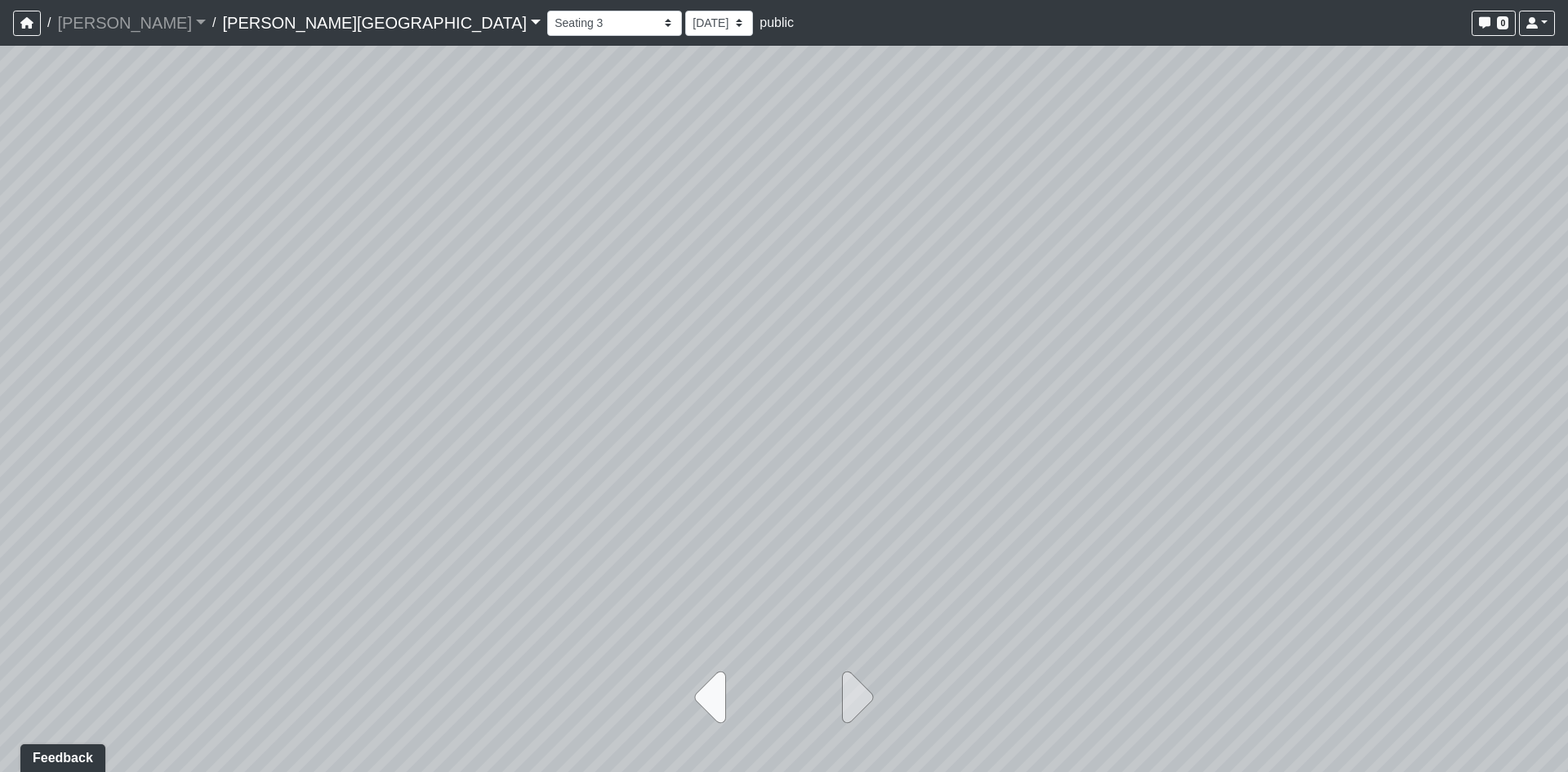
click at [709, 703] on icon at bounding box center [715, 697] width 41 height 81
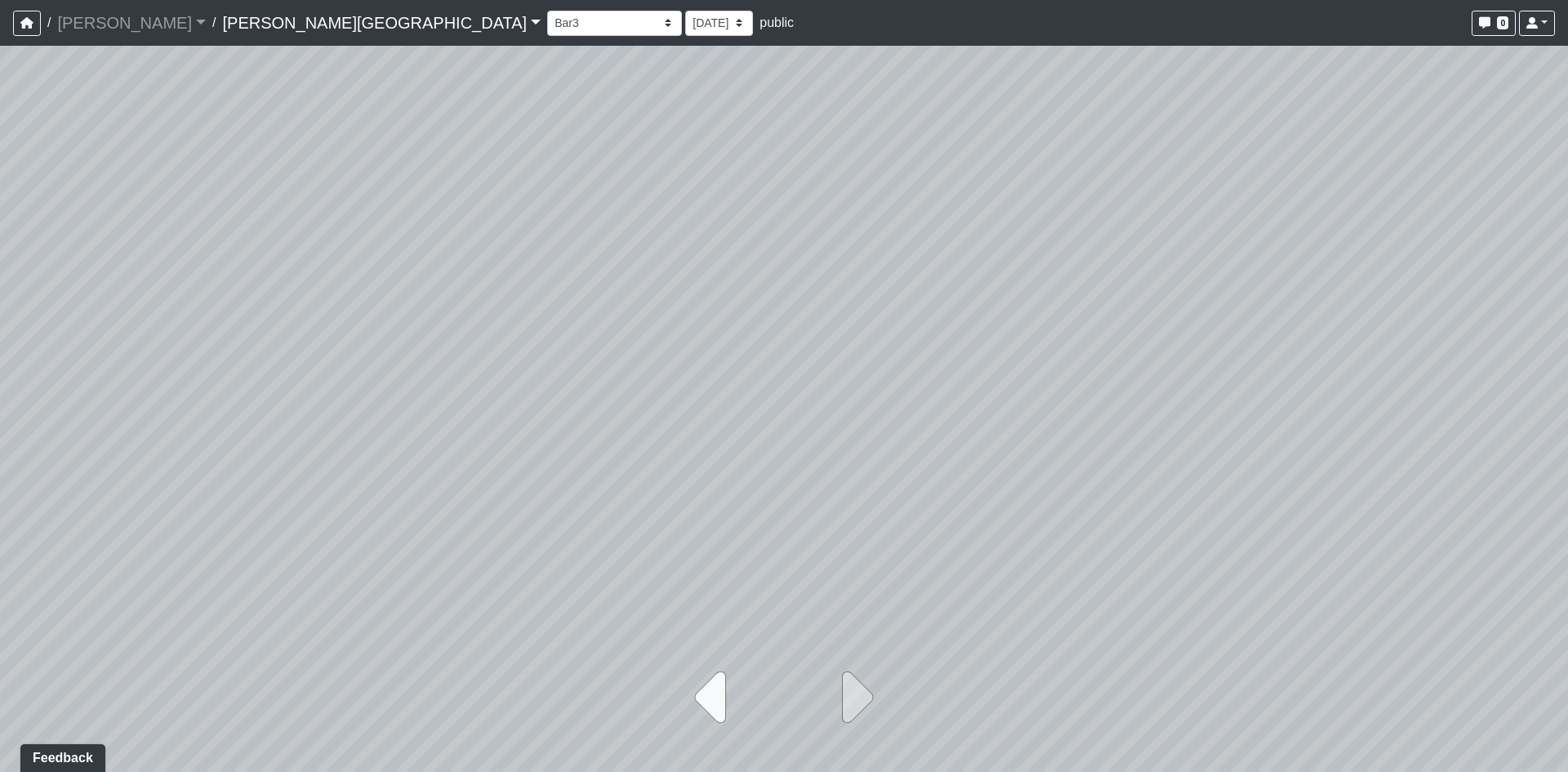
click at [709, 703] on icon at bounding box center [715, 697] width 41 height 81
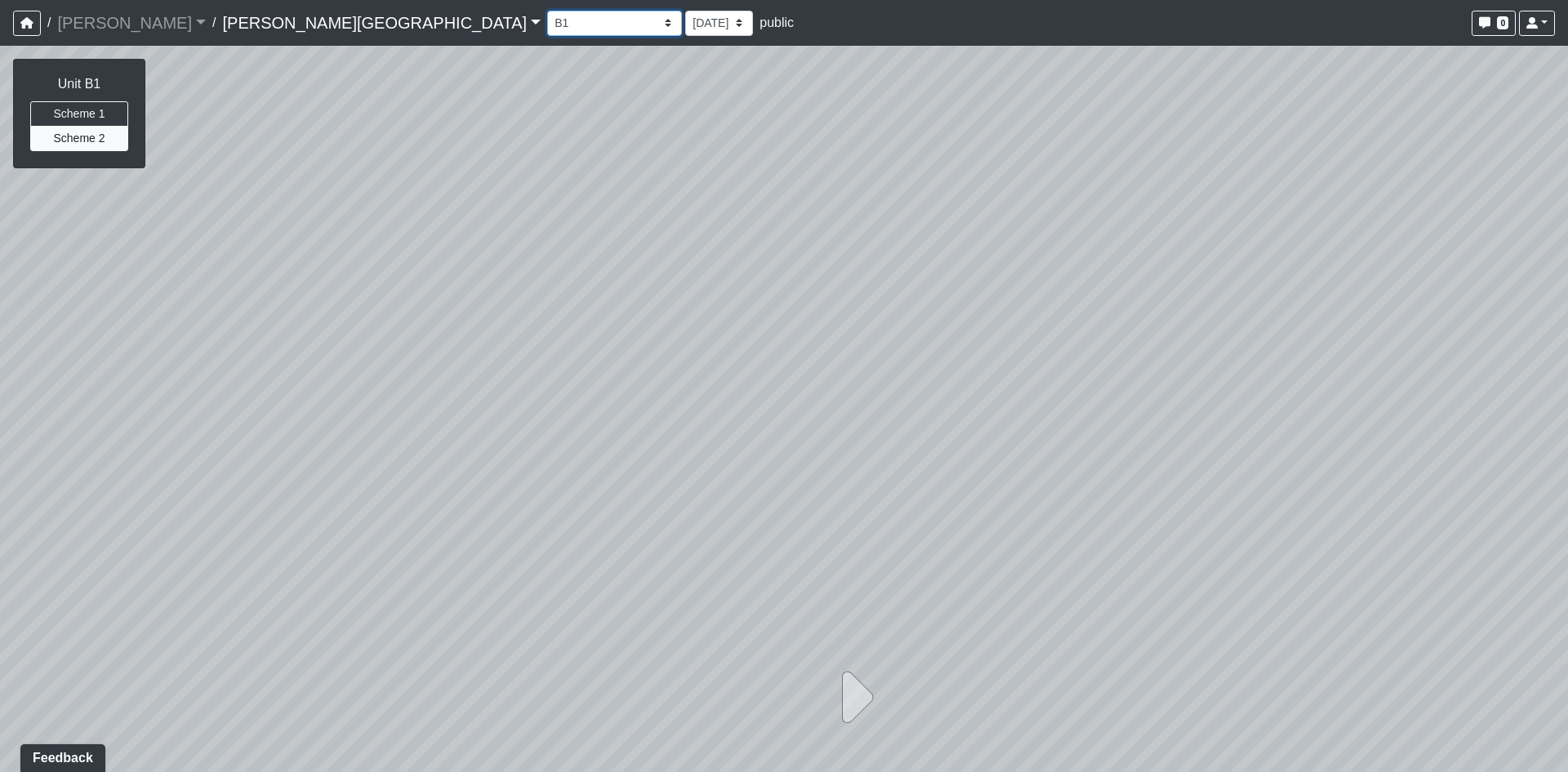
click at [547, 14] on select "Bar Bar2 Bar3 Seating Seating 2 Seating 3 Sunken Seating Sunken Seating 2 Pool …" at bounding box center [615, 23] width 135 height 26
click at [547, 11] on select "Bar Bar2 Bar3 Seating Seating 2 Seating 3 Sunken Seating Sunken Seating 2 Pool …" at bounding box center [615, 23] width 135 height 26
click at [110, 118] on button "Scheme 1" at bounding box center [79, 114] width 98 height 26
click at [107, 142] on button "Scheme 2" at bounding box center [79, 138] width 98 height 26
click at [91, 109] on button "Scheme 1" at bounding box center [79, 114] width 98 height 26
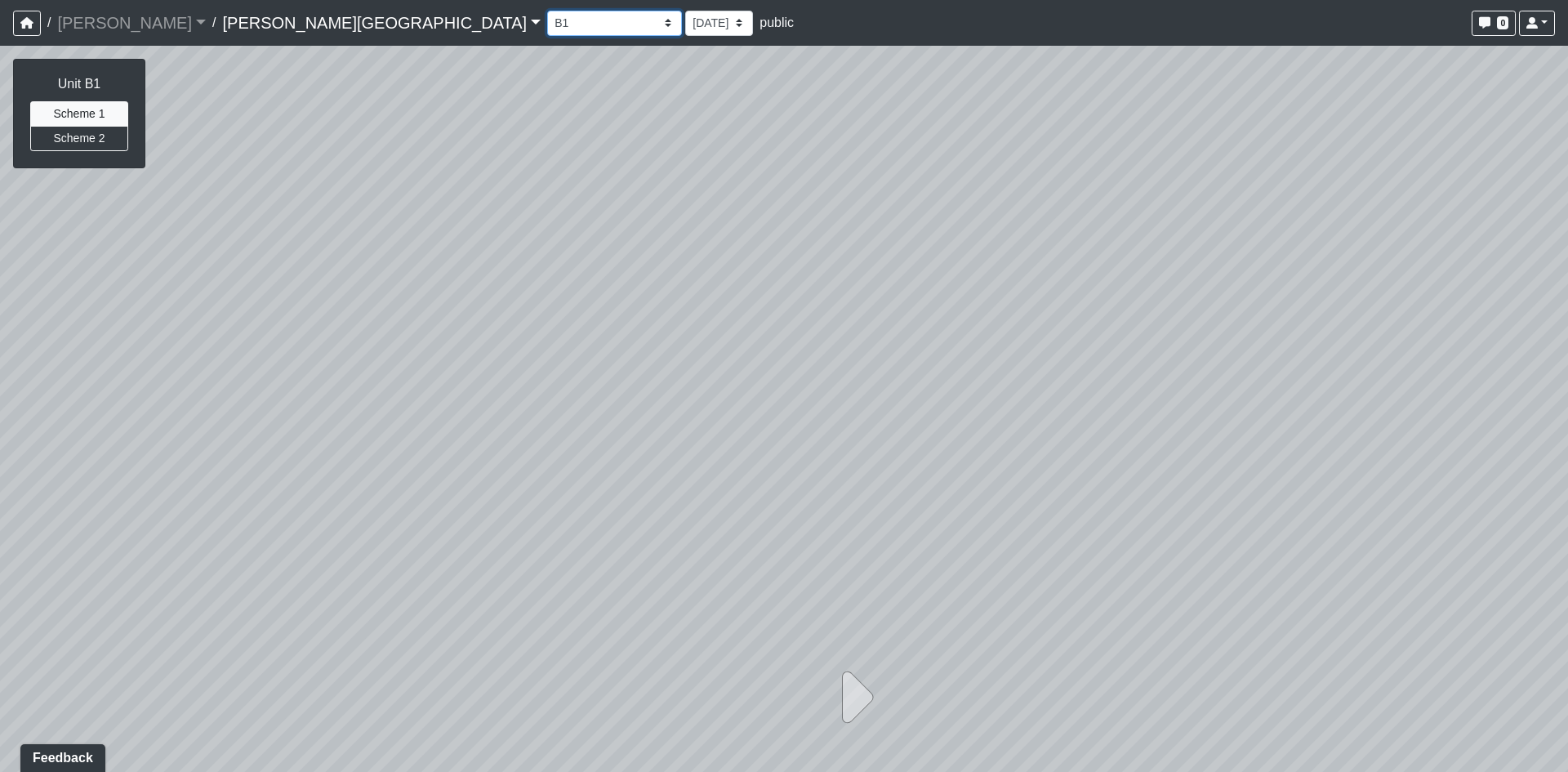
click at [547, 17] on select "Bar Bar2 Bar3 Seating Seating 2 Seating 3 Sunken Seating Sunken Seating 2 Pool …" at bounding box center [615, 23] width 135 height 26
click at [547, 11] on select "Bar Bar2 Bar3 Seating Seating 2 Seating 3 Sunken Seating Sunken Seating 2 Pool …" at bounding box center [615, 23] width 135 height 26
select select "h12prTxbXJ2HdYEUKEphS1"
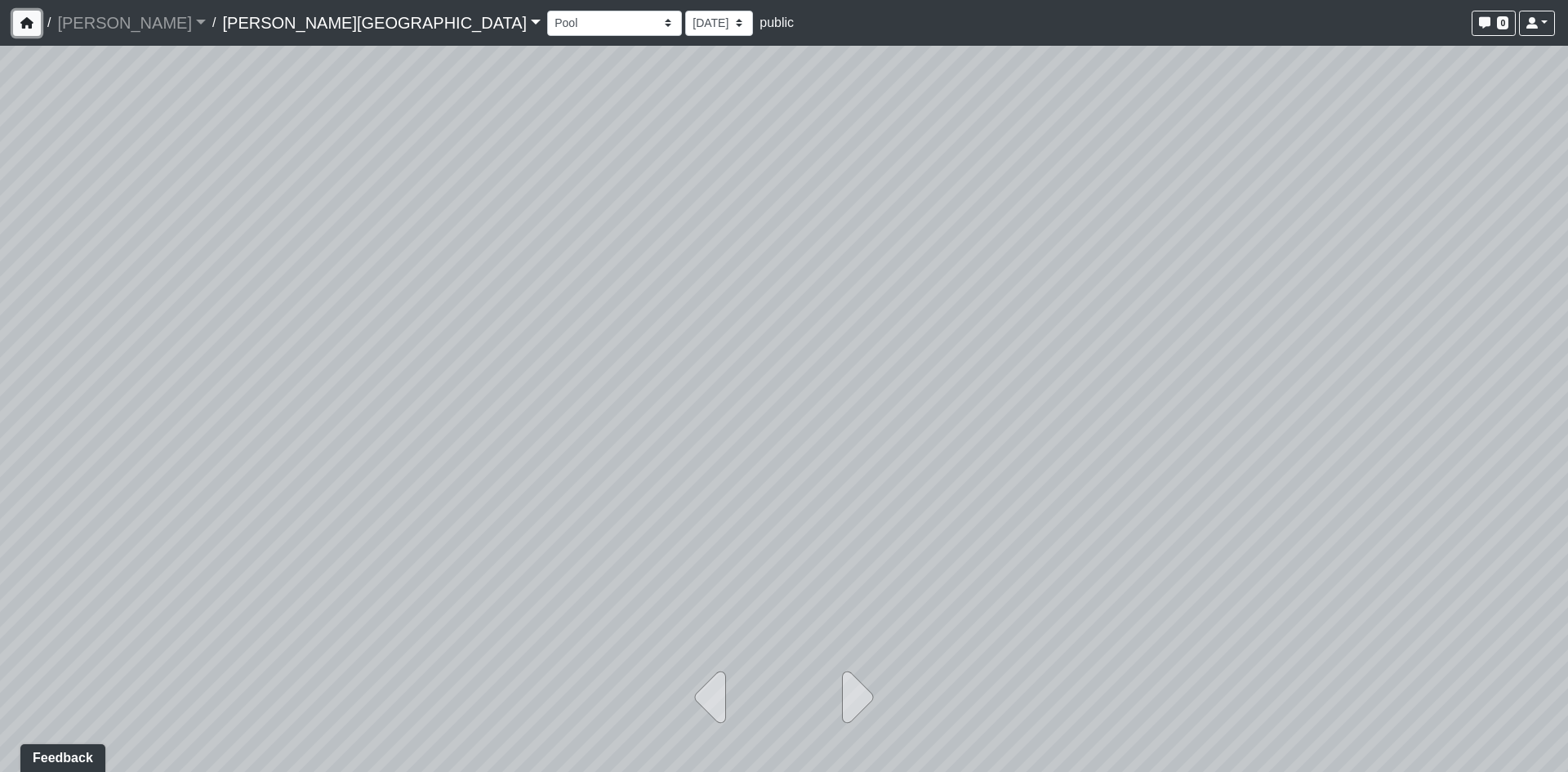
click at [30, 23] on icon "button" at bounding box center [27, 23] width 13 height 12
